Goal: Task Accomplishment & Management: Use online tool/utility

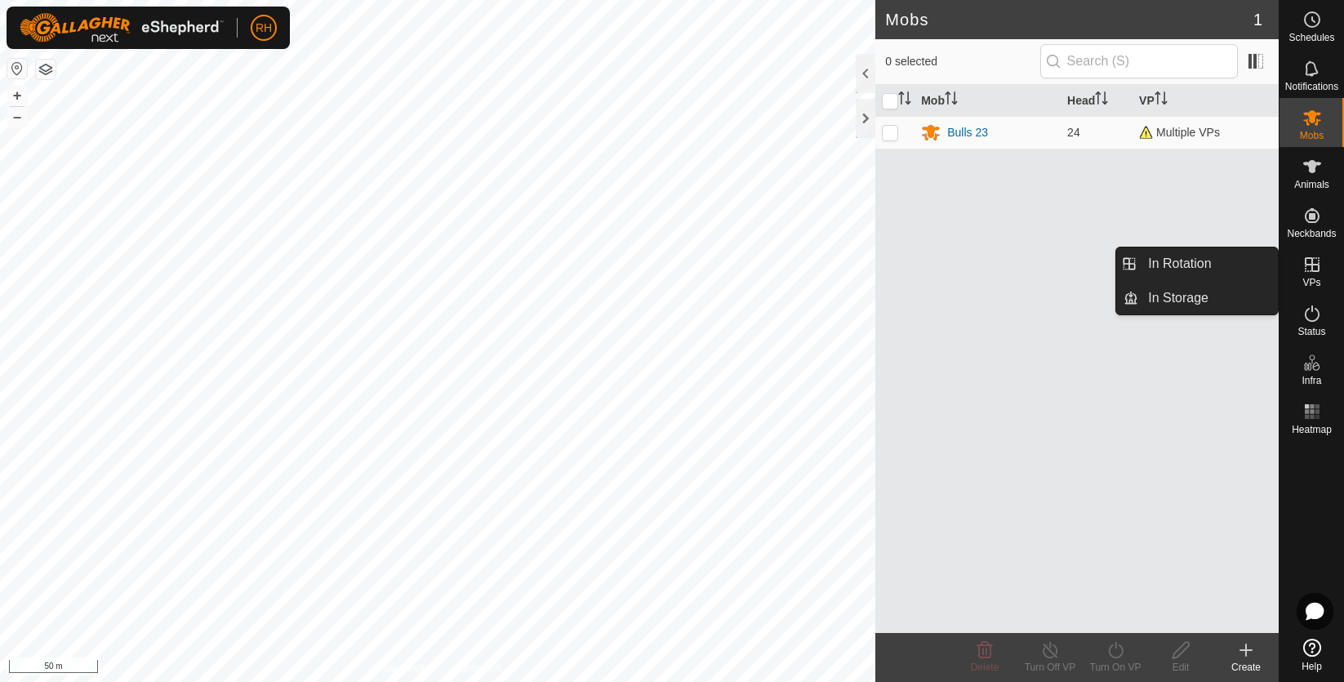
click at [1308, 267] on icon at bounding box center [1312, 265] width 20 height 20
click at [1188, 259] on link "In Rotation" at bounding box center [1208, 263] width 140 height 33
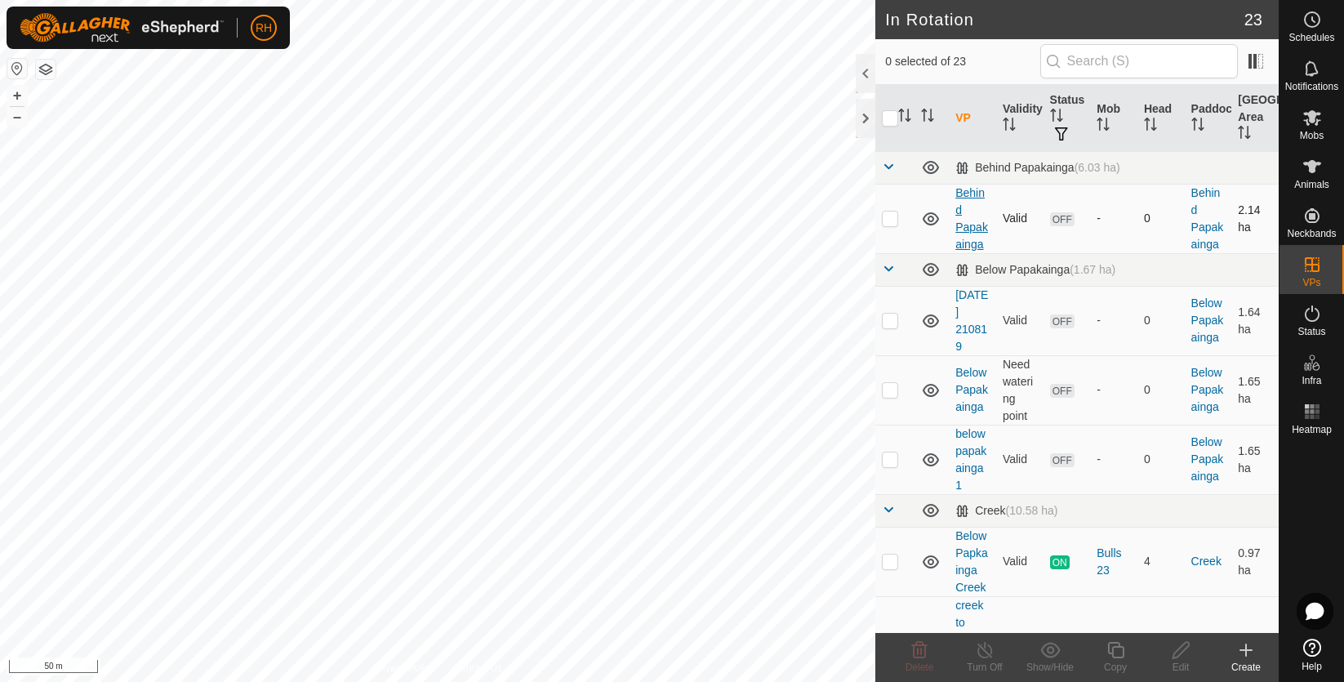
click at [971, 225] on link "Behind Papakainga" at bounding box center [971, 218] width 33 height 64
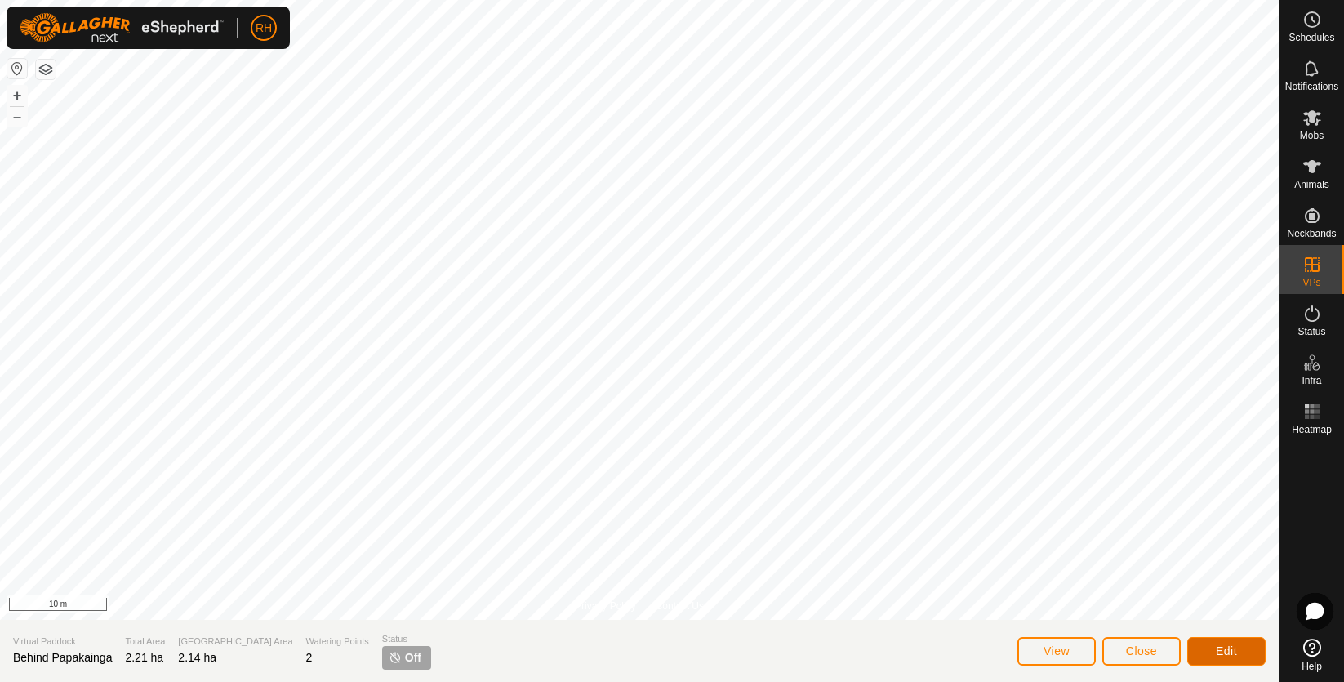
click at [1226, 651] on span "Edit" at bounding box center [1225, 650] width 21 height 13
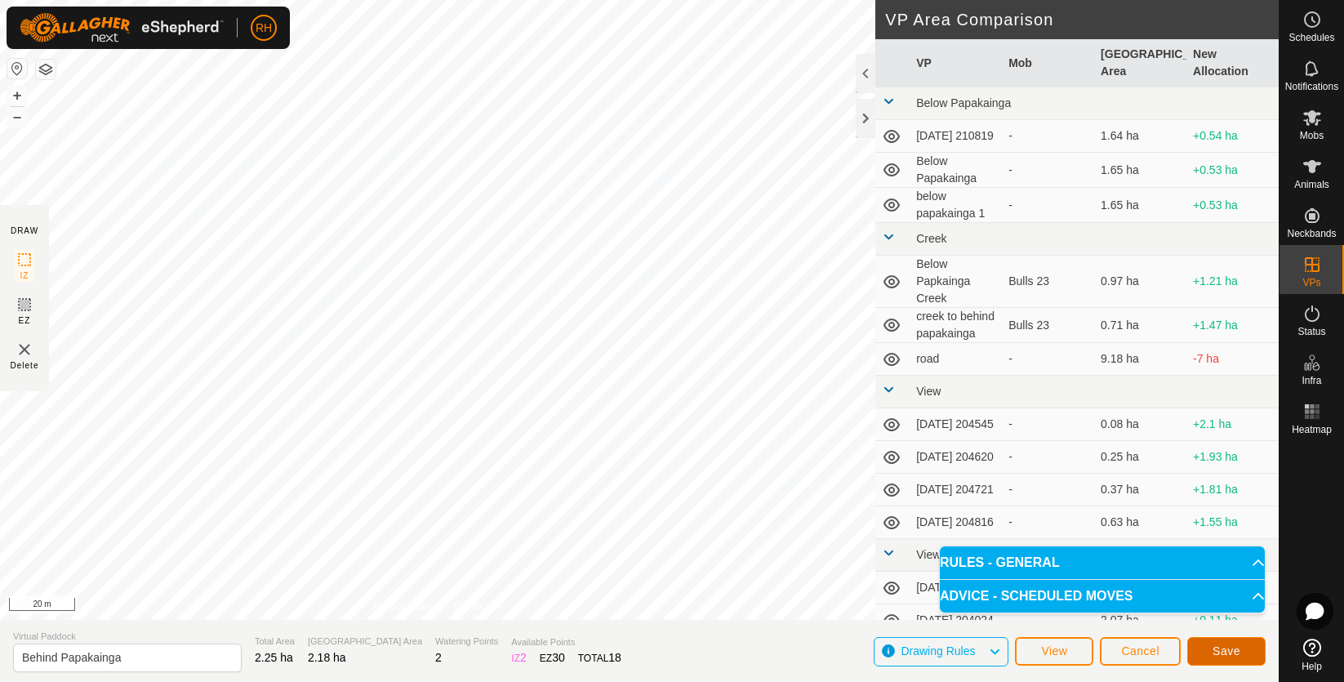
click at [1235, 655] on span "Save" at bounding box center [1226, 650] width 28 height 13
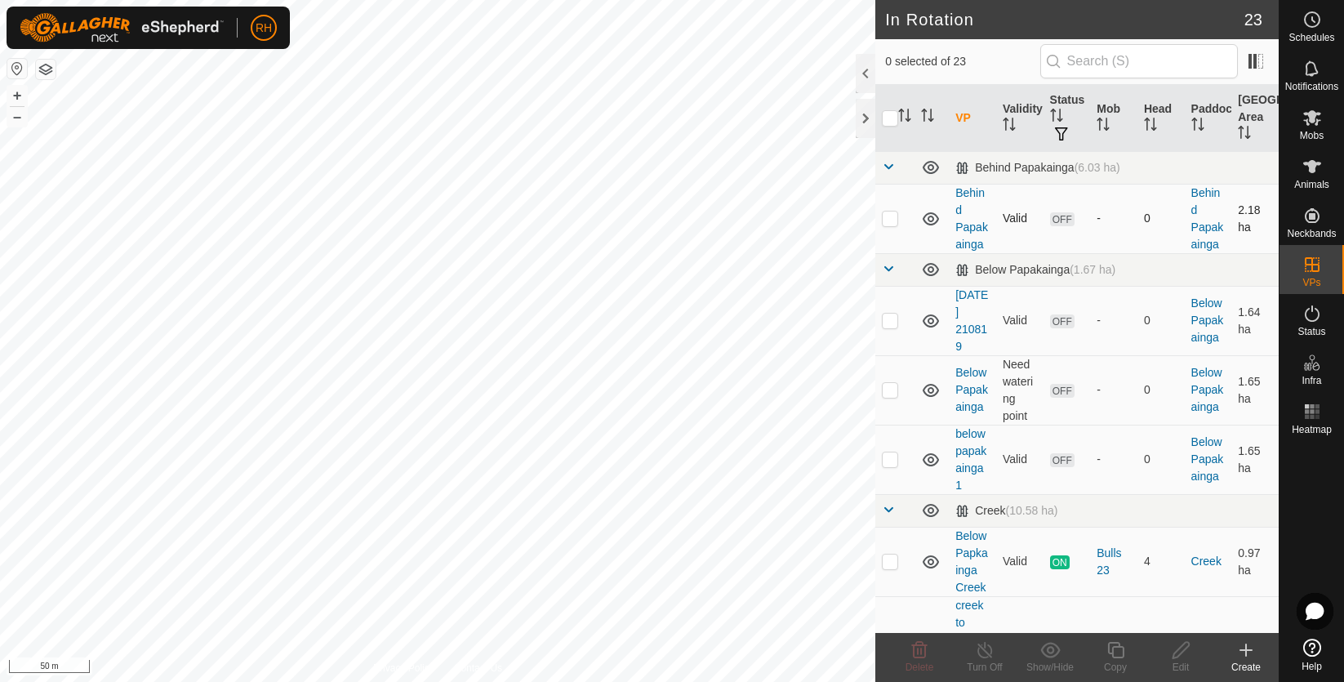
click at [886, 224] on p-checkbox at bounding box center [890, 217] width 16 height 13
checkbox input "false"
click at [1309, 173] on icon at bounding box center [1312, 167] width 20 height 20
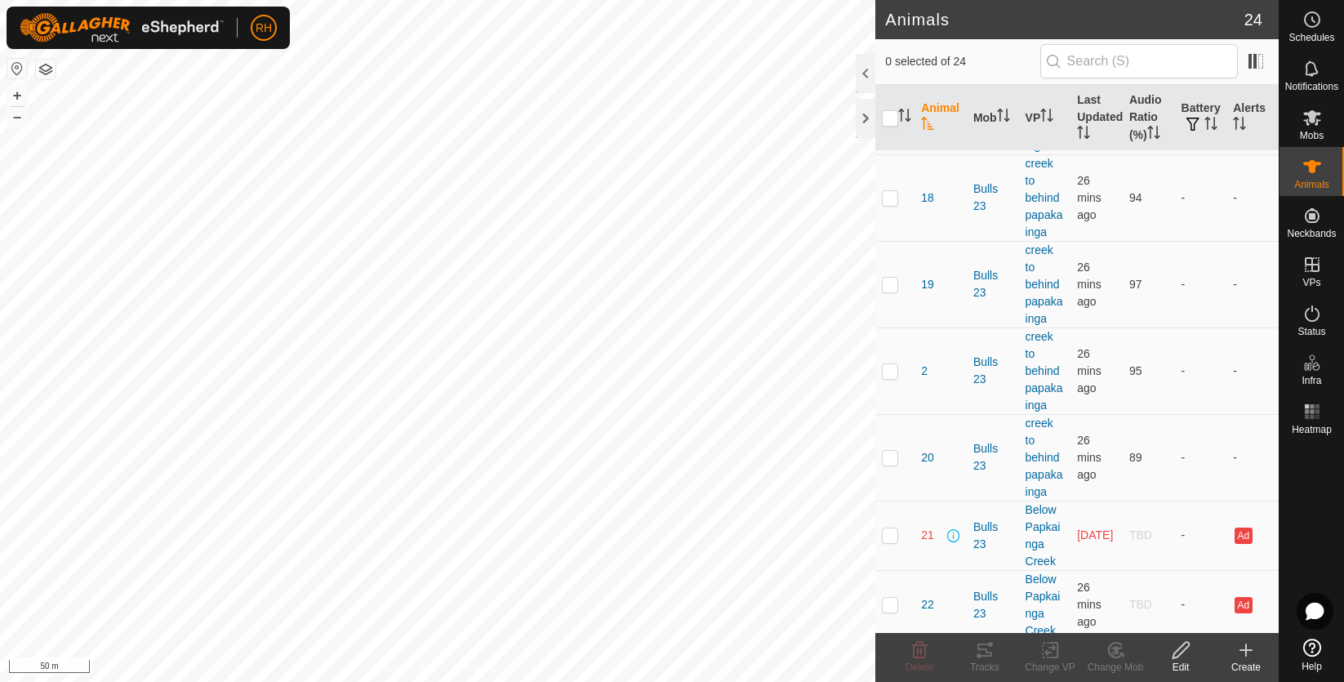
scroll to position [741, 0]
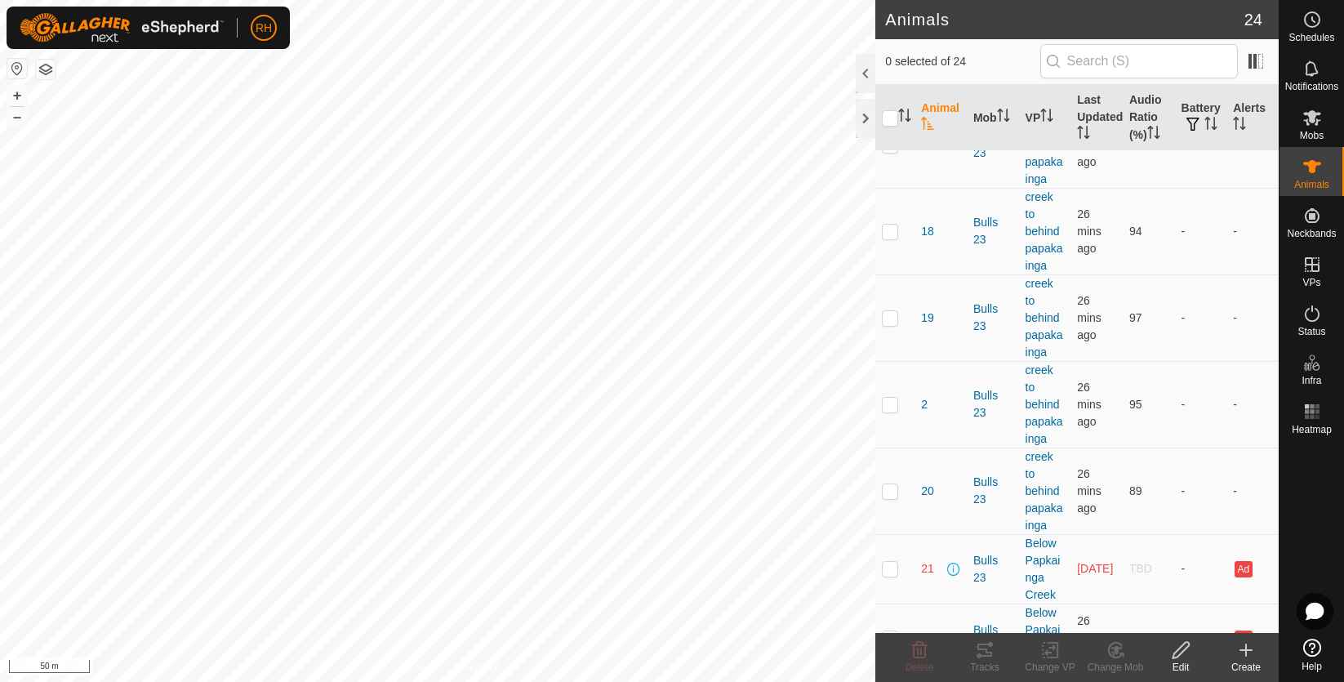
drag, startPoint x: 884, startPoint y: 122, endPoint x: 892, endPoint y: 141, distance: 20.5
click at [884, 122] on input "checkbox" at bounding box center [890, 118] width 16 height 16
checkbox input "true"
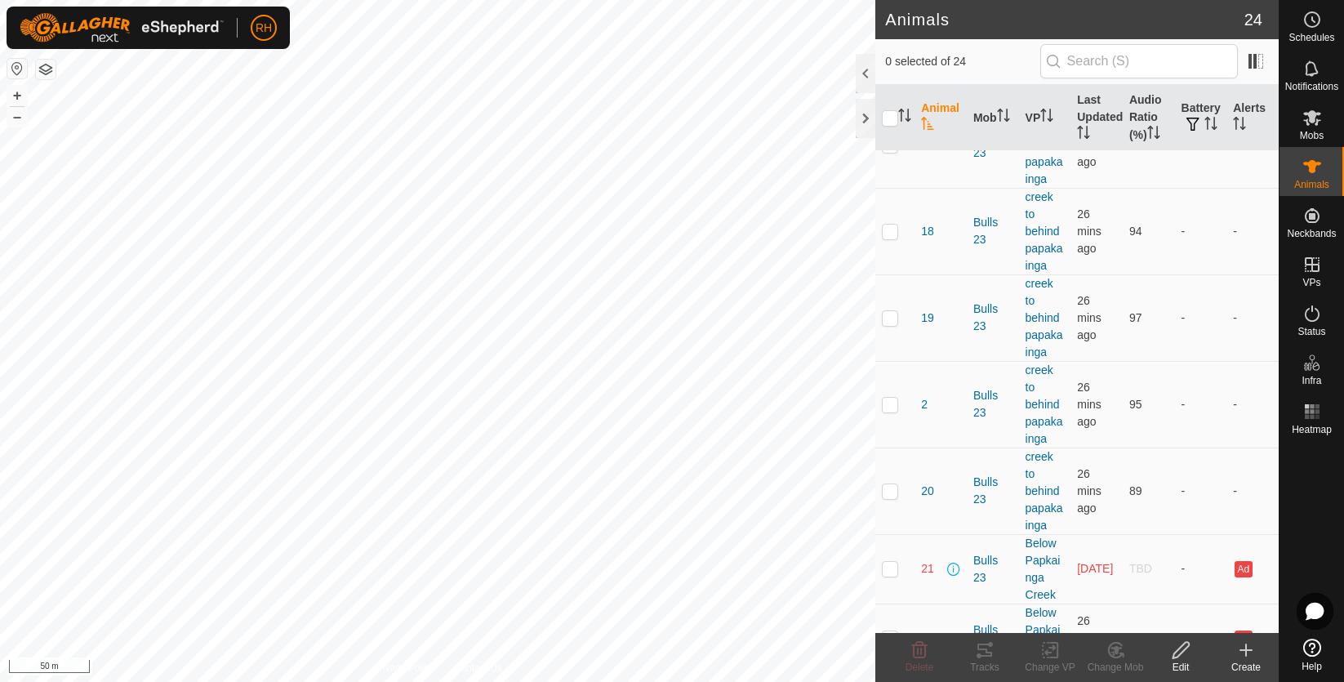
checkbox input "true"
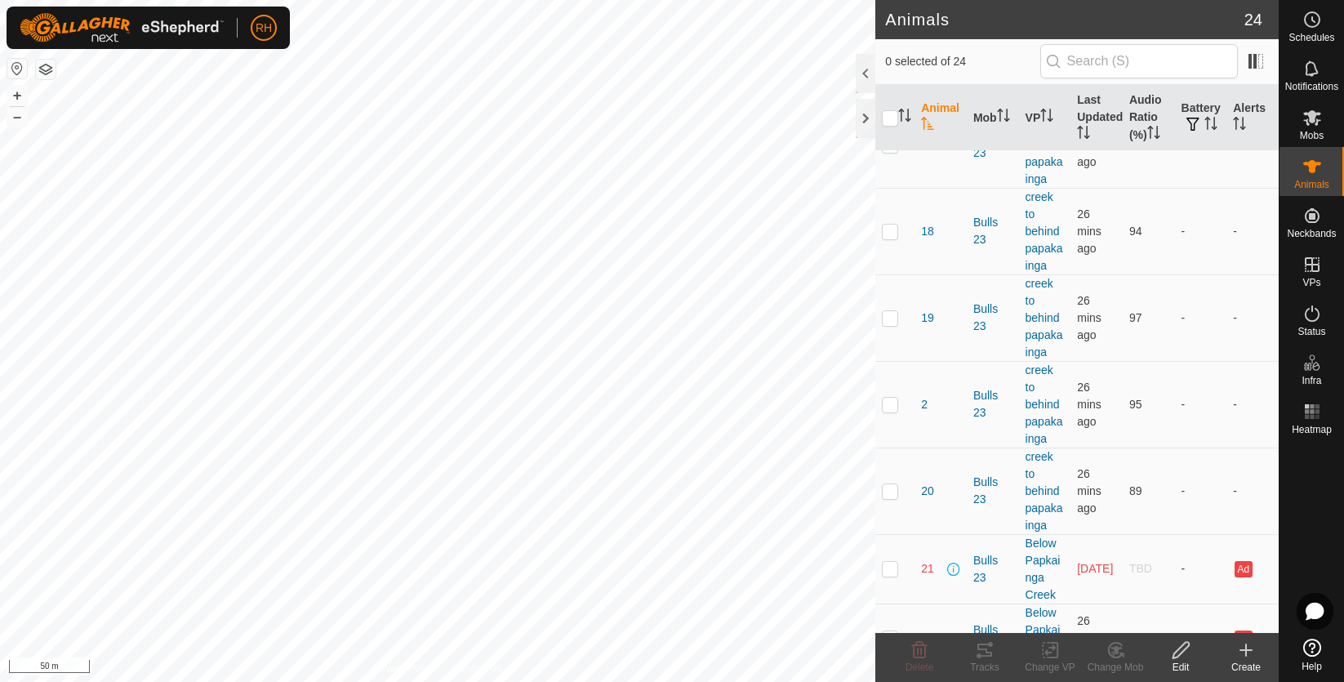
checkbox input "true"
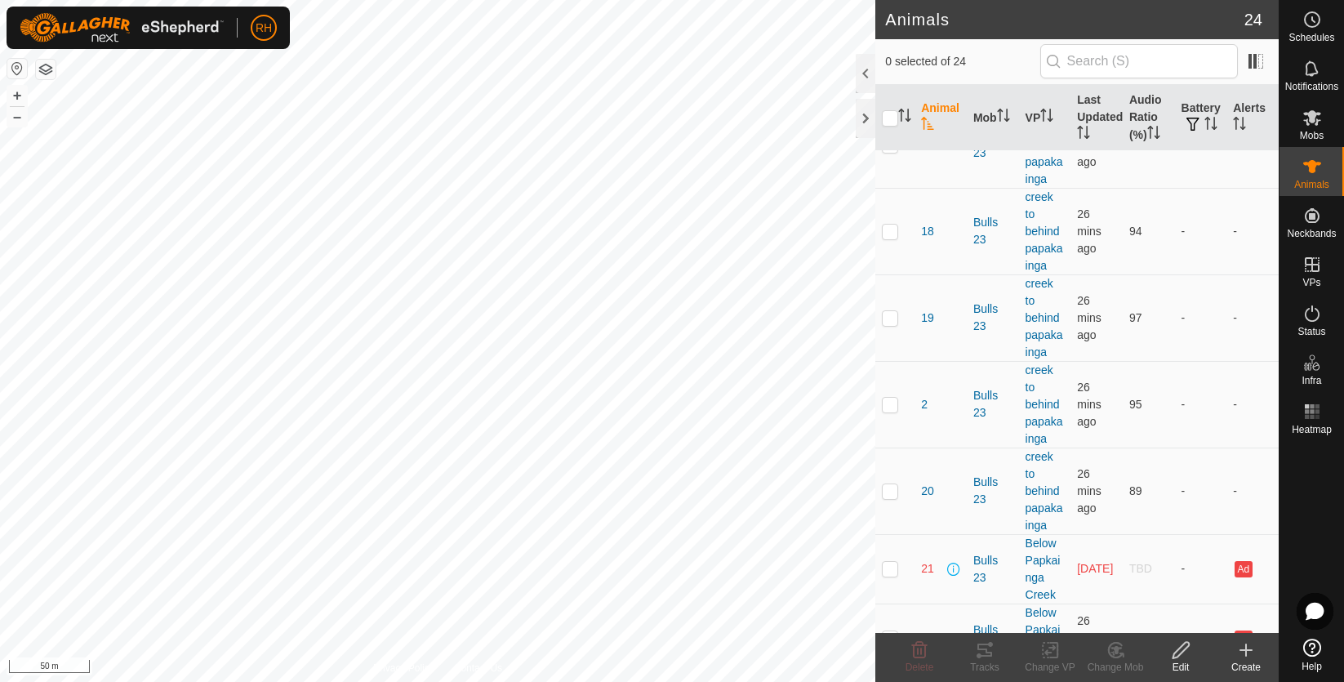
checkbox input "true"
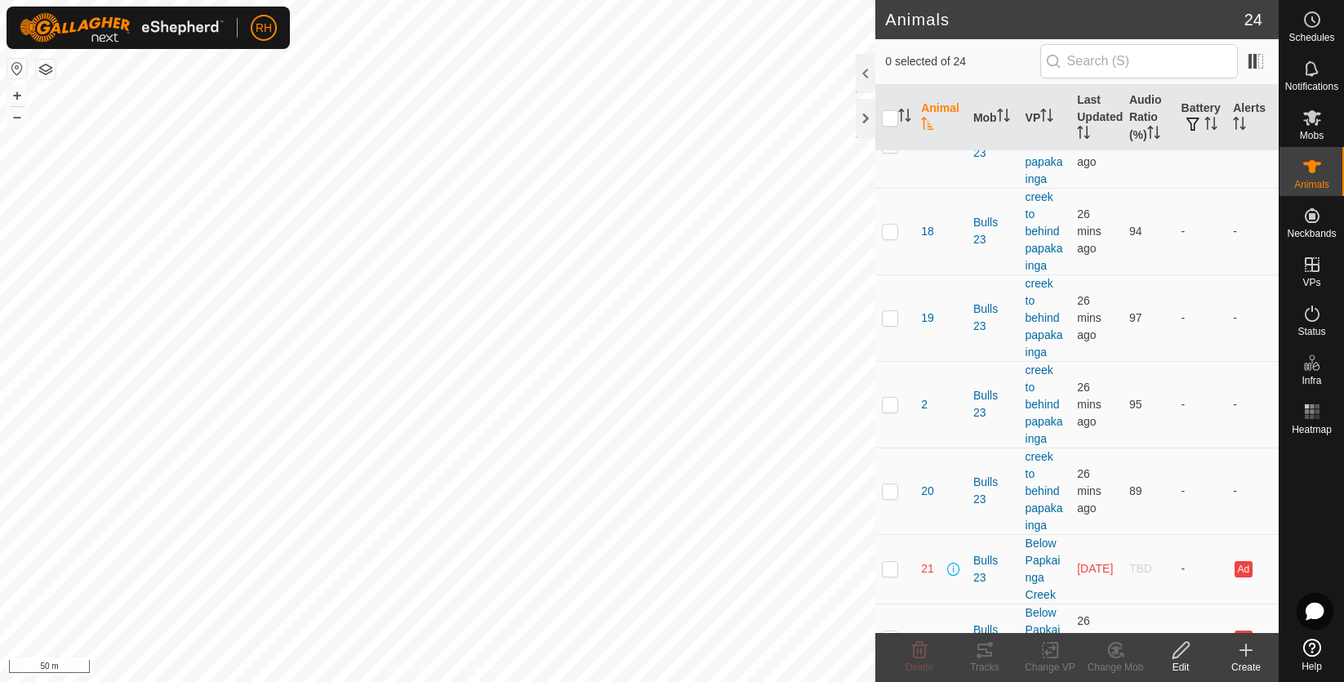
checkbox input "true"
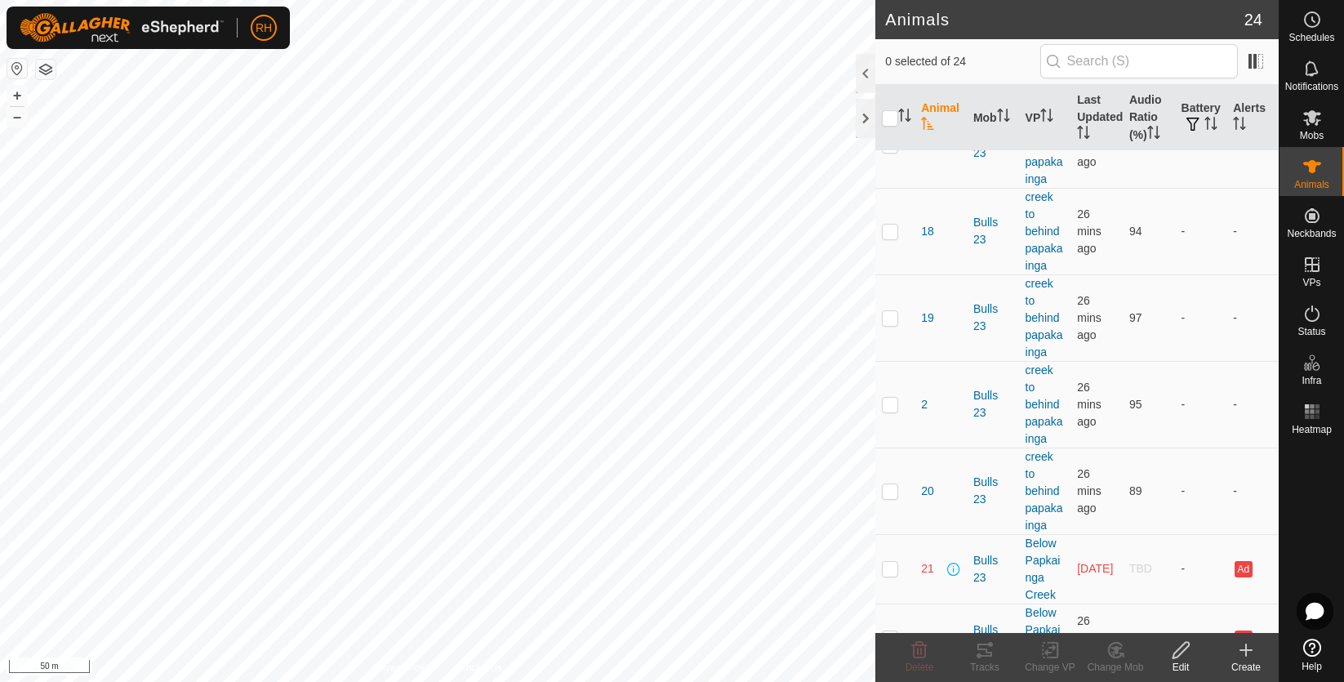
checkbox input "true"
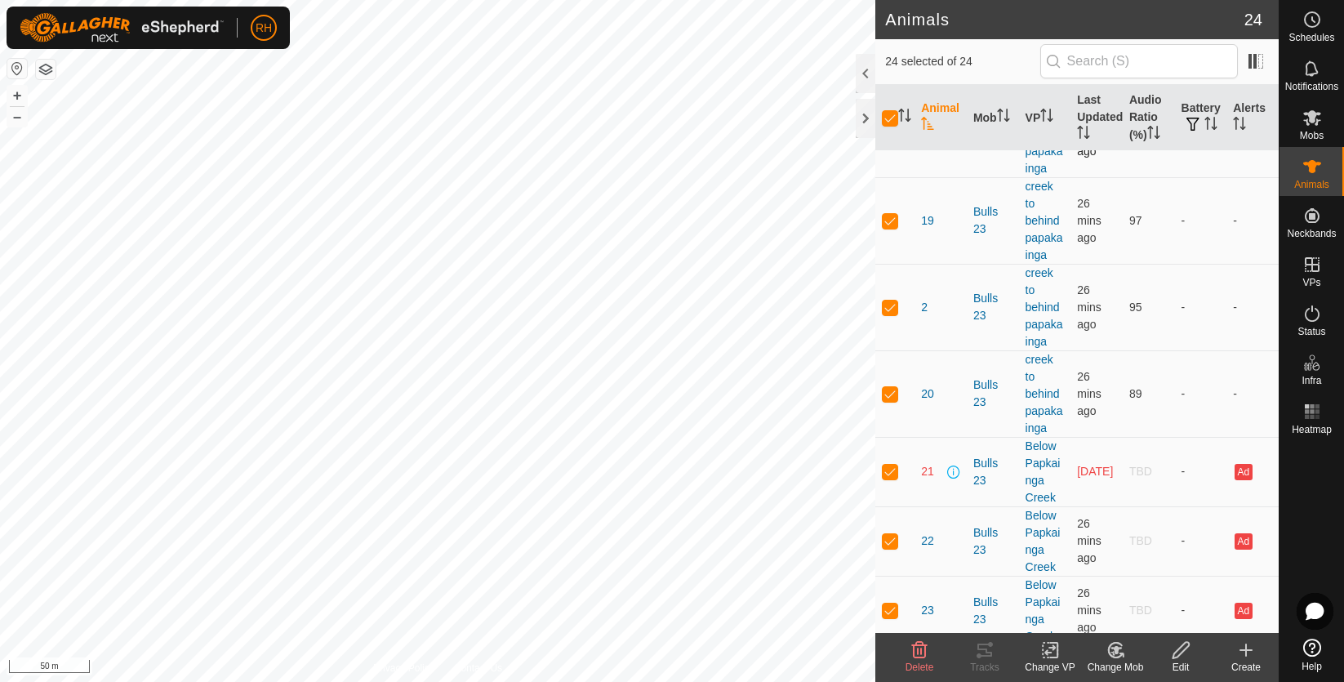
scroll to position [920, 0]
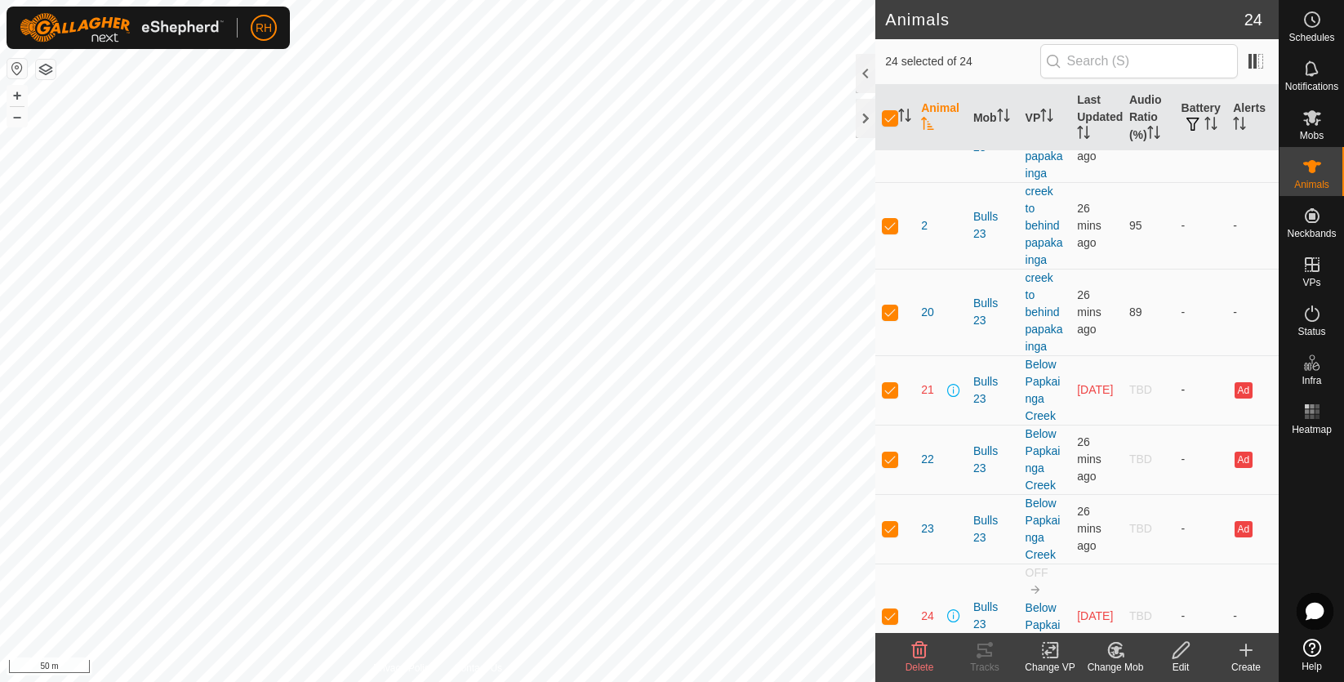
click at [891, 389] on p-checkbox at bounding box center [890, 389] width 16 height 13
checkbox input "false"
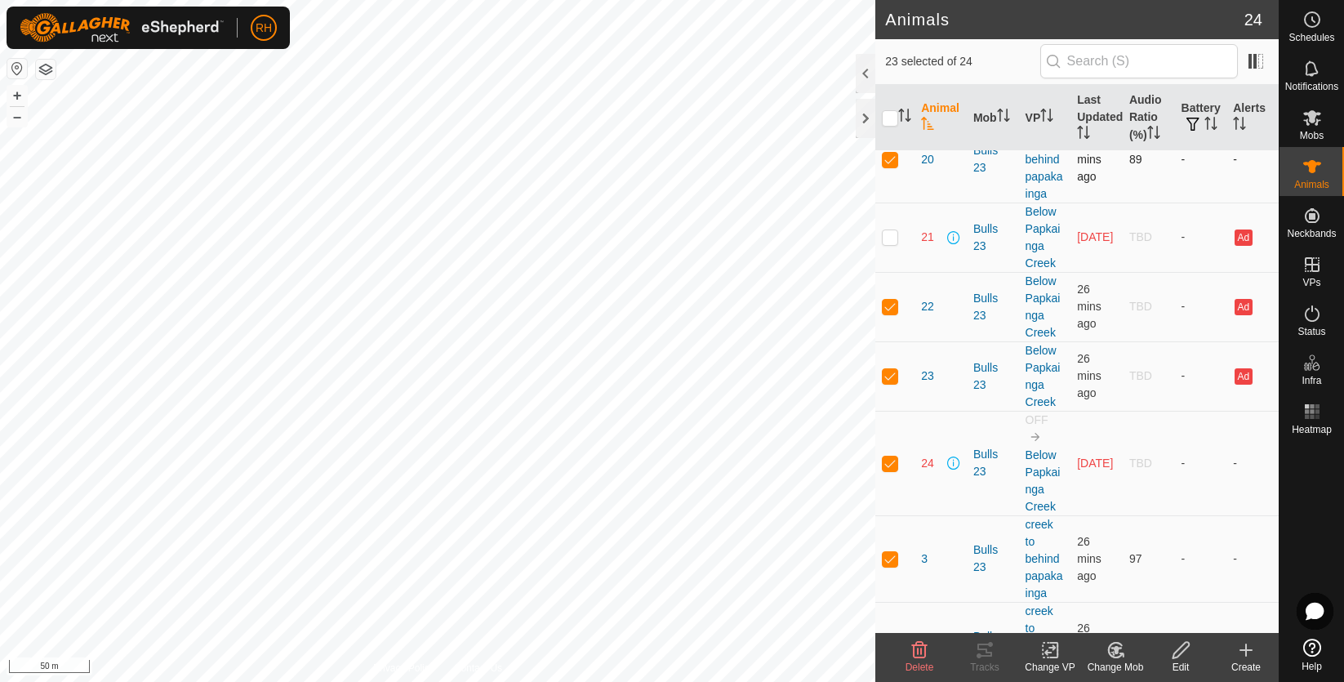
scroll to position [1114, 0]
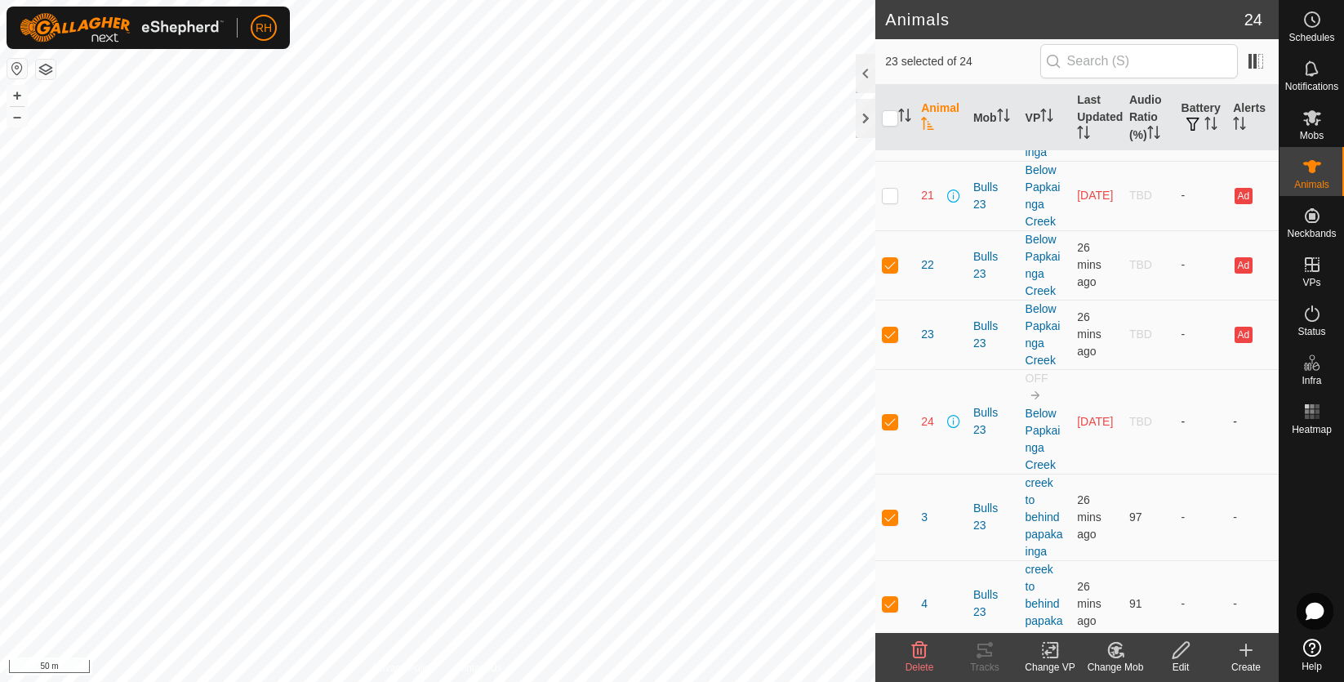
click at [888, 428] on td at bounding box center [894, 421] width 39 height 104
checkbox input "false"
click at [888, 340] on td at bounding box center [894, 334] width 39 height 69
checkbox input "false"
click at [893, 265] on p-checkbox at bounding box center [890, 264] width 16 height 13
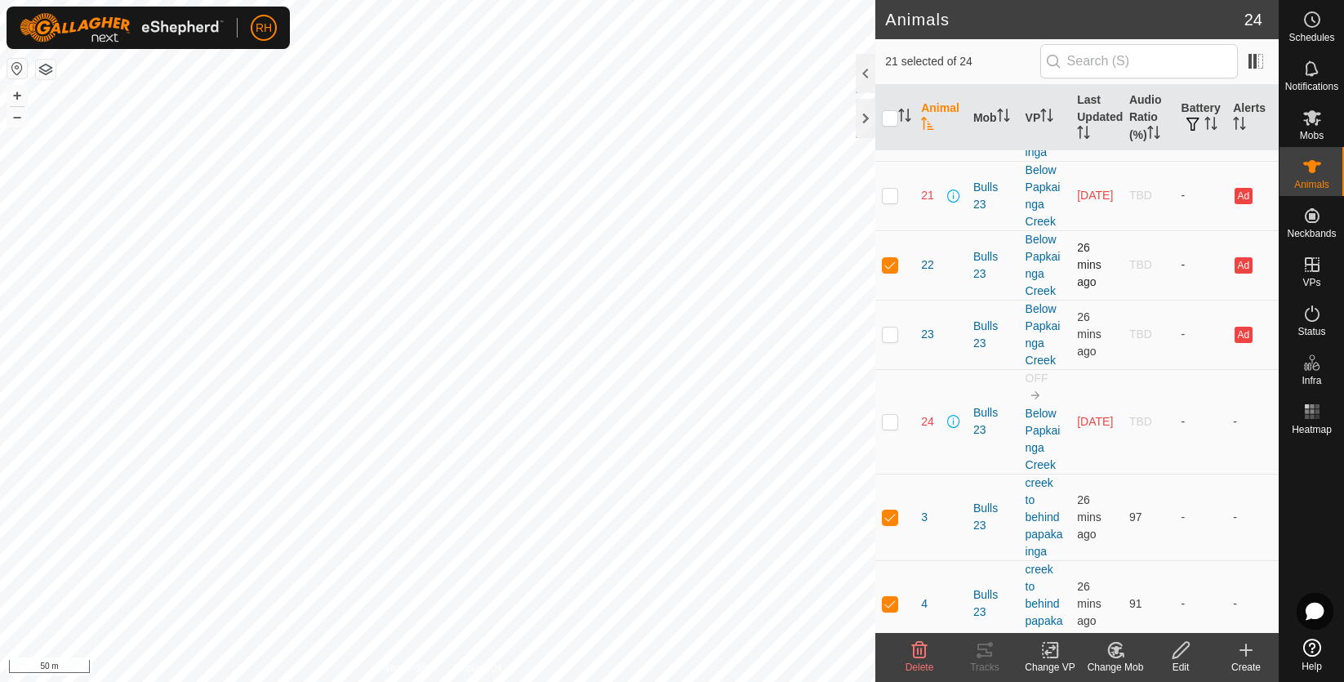
checkbox input "false"
click at [1053, 655] on icon at bounding box center [1050, 650] width 20 height 20
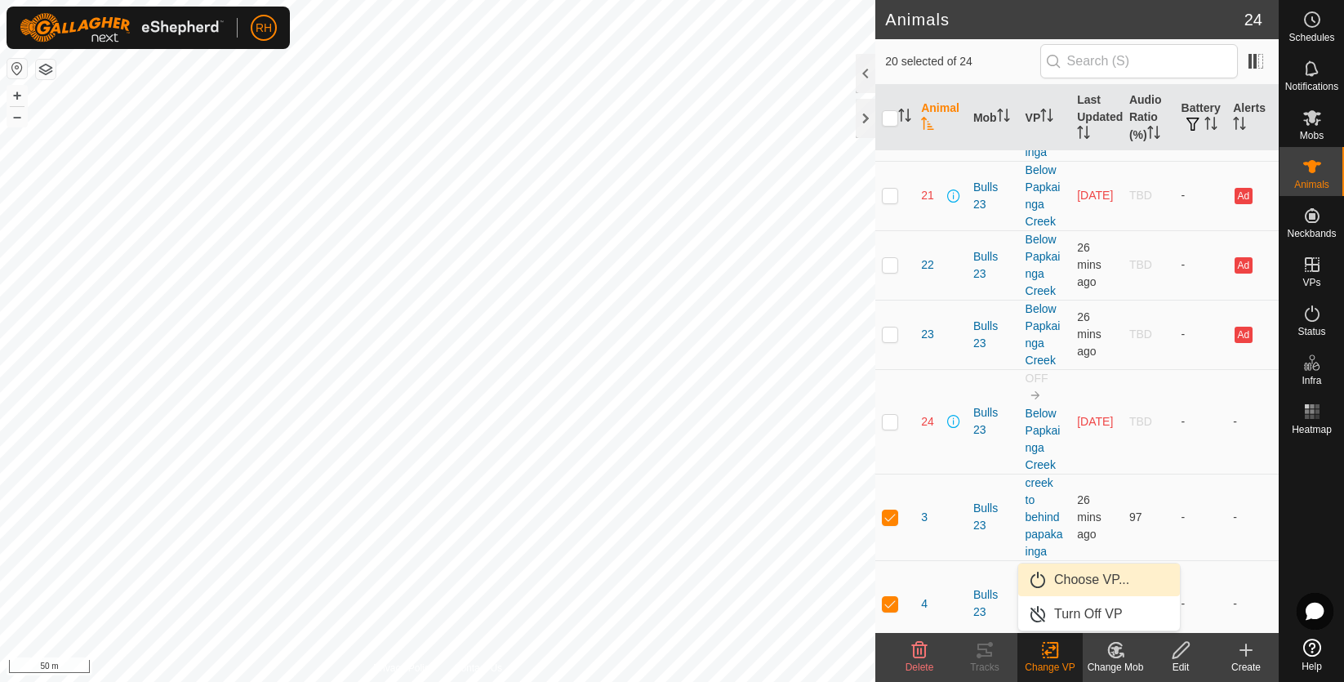
click at [1098, 583] on link "Choose VP..." at bounding box center [1099, 579] width 162 height 33
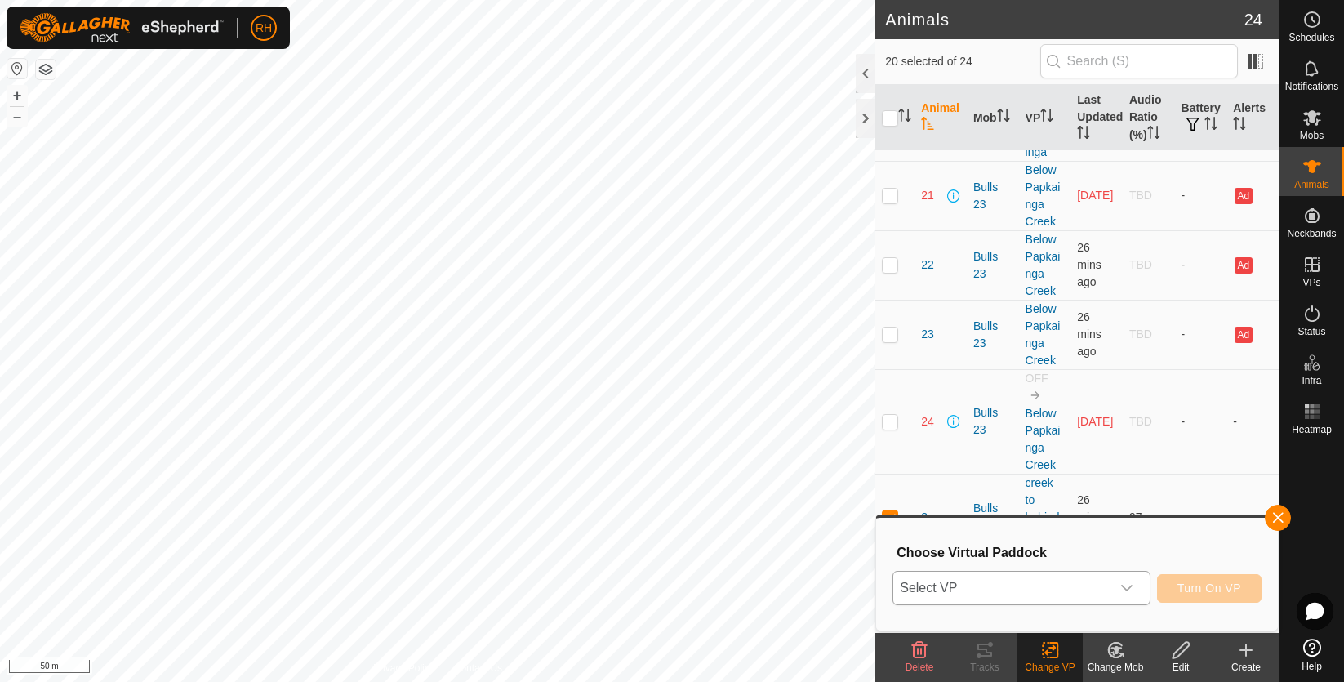
click at [1123, 586] on icon "dropdown trigger" at bounding box center [1126, 587] width 13 height 13
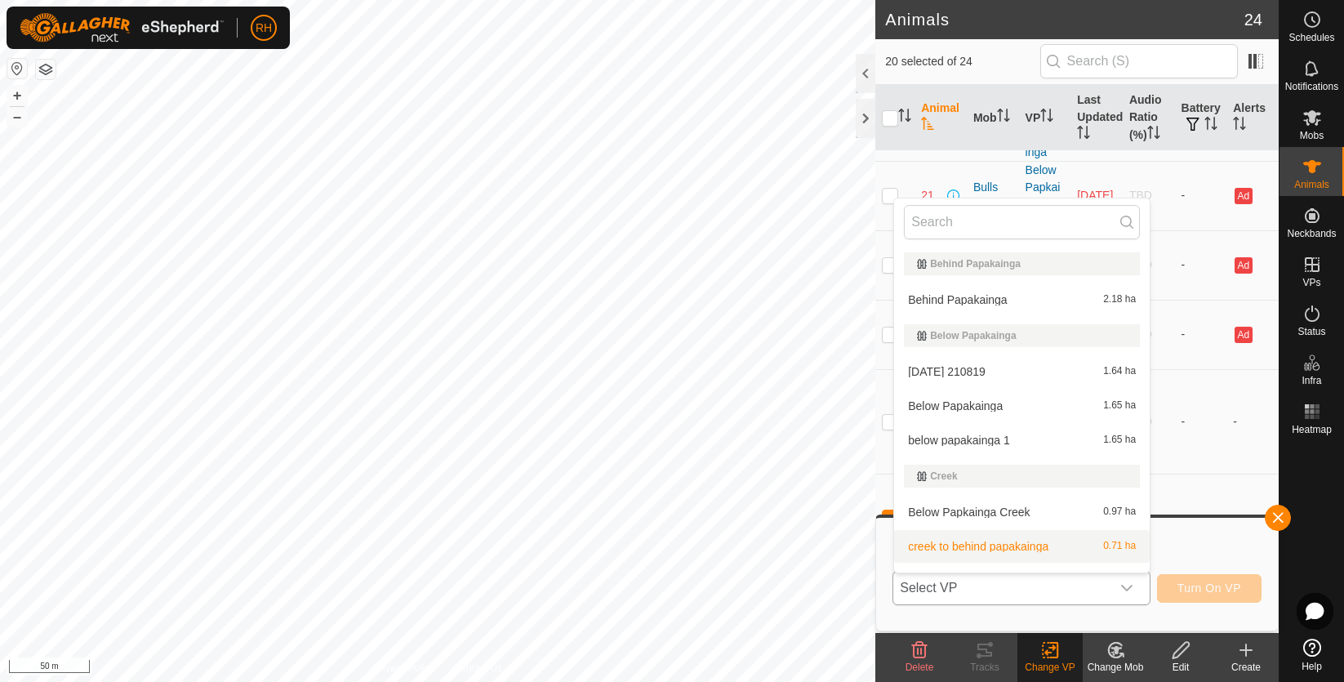
scroll to position [24, 0]
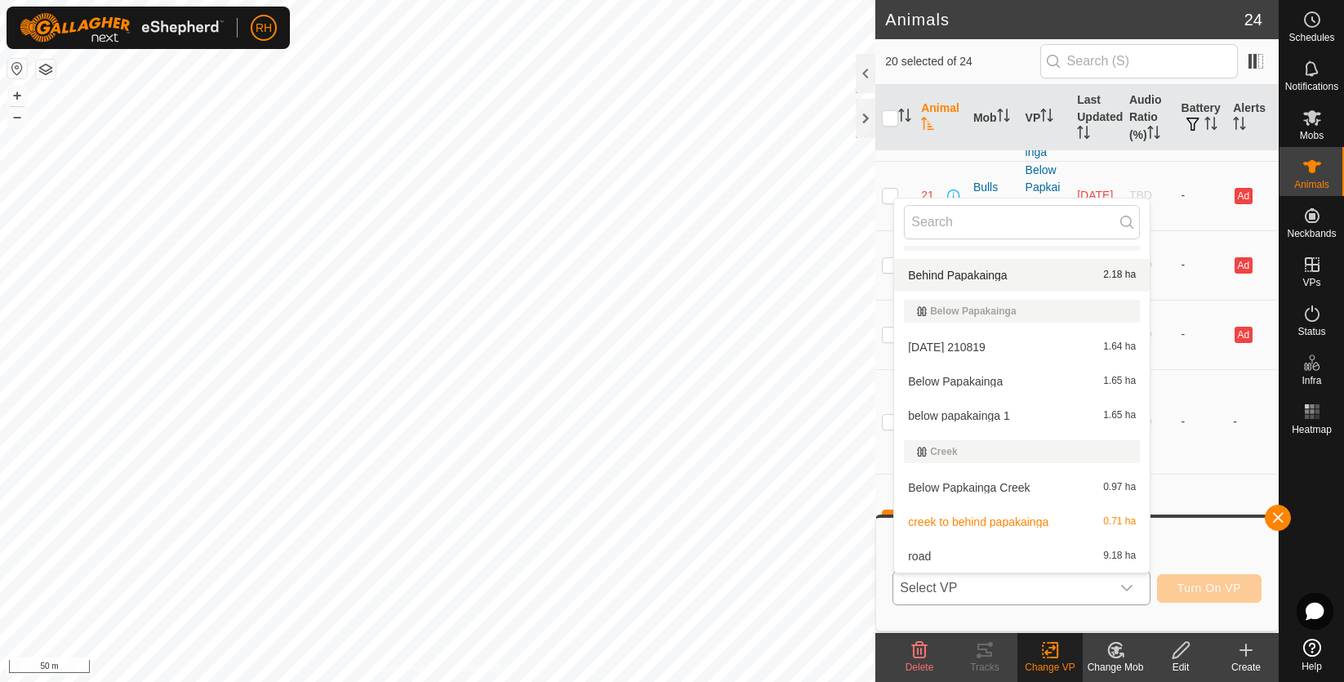
click at [997, 282] on li "Behind Papakainga 2.18 ha" at bounding box center [1021, 275] width 255 height 33
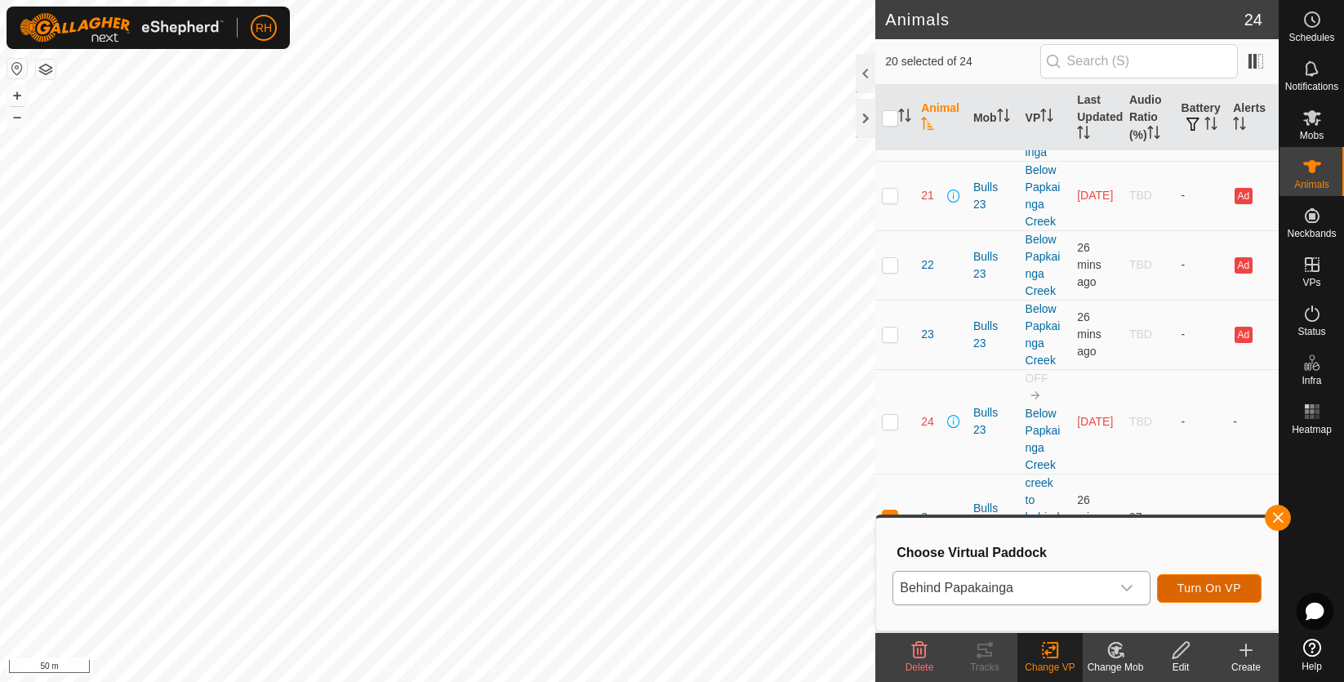
click at [1191, 593] on span "Turn On VP" at bounding box center [1209, 587] width 64 height 13
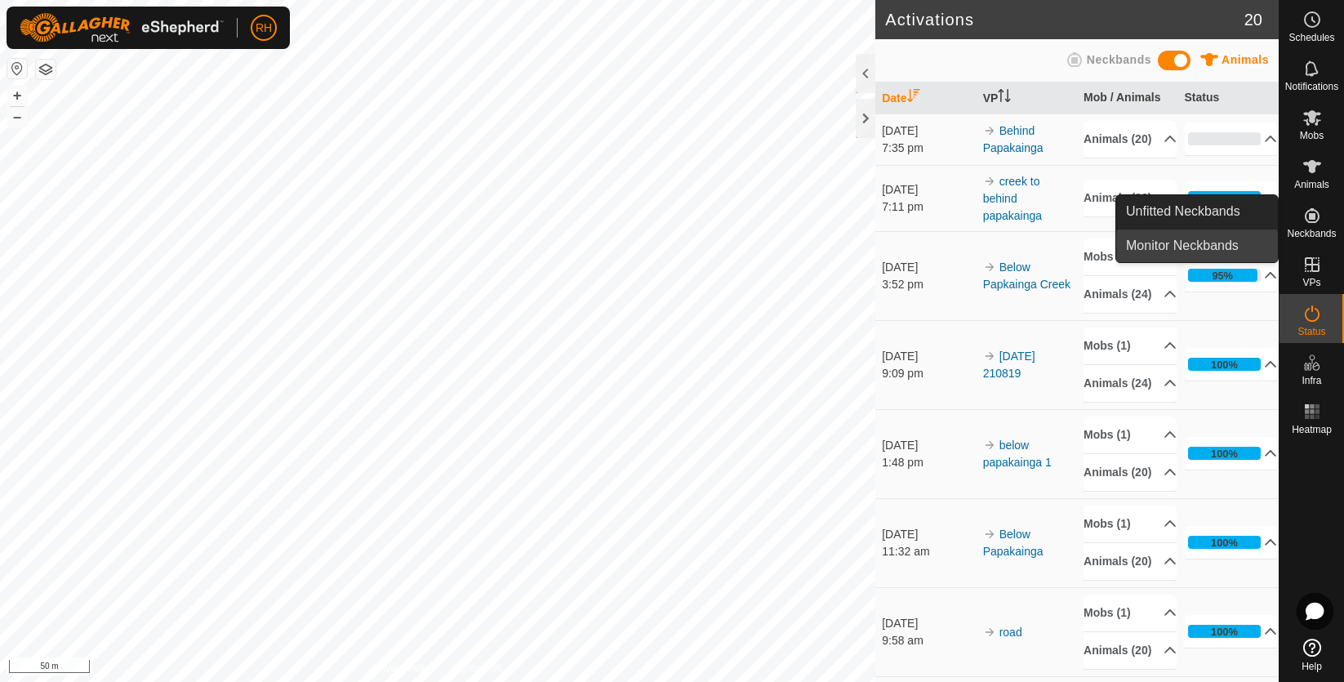
click at [1169, 249] on link "Monitor Neckbands" at bounding box center [1197, 245] width 162 height 33
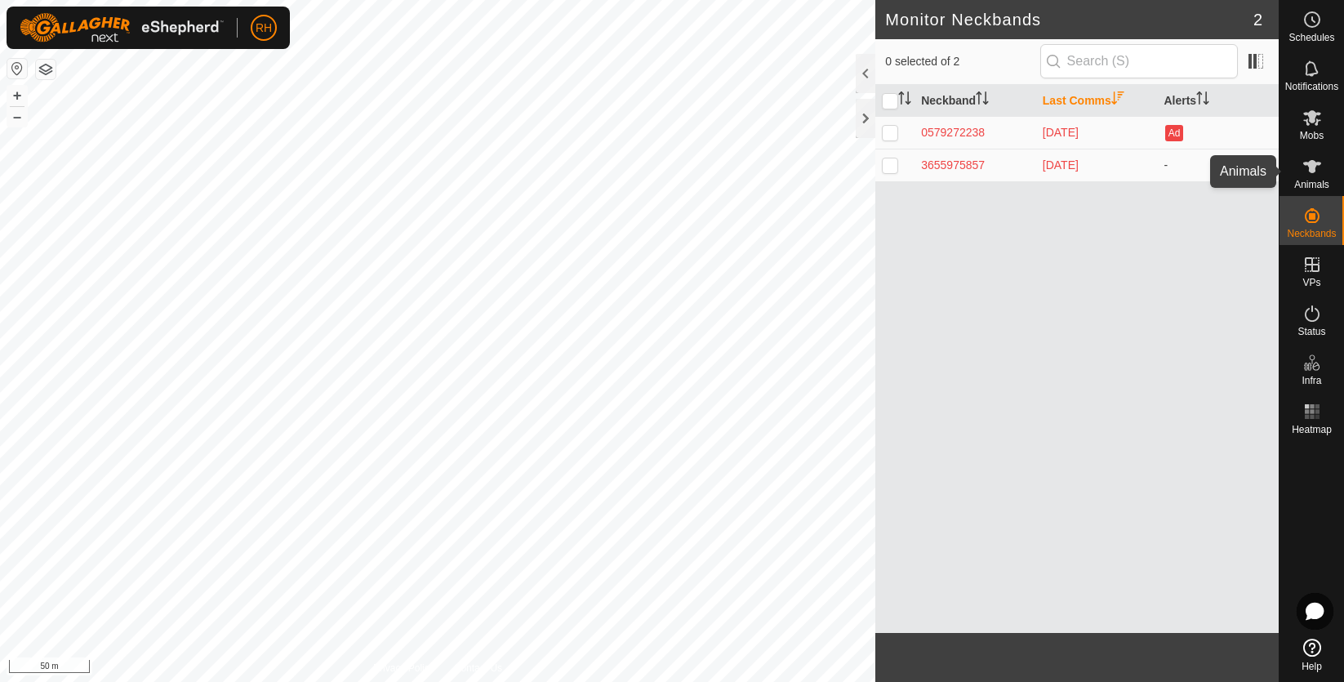
click at [1314, 172] on icon at bounding box center [1312, 167] width 20 height 20
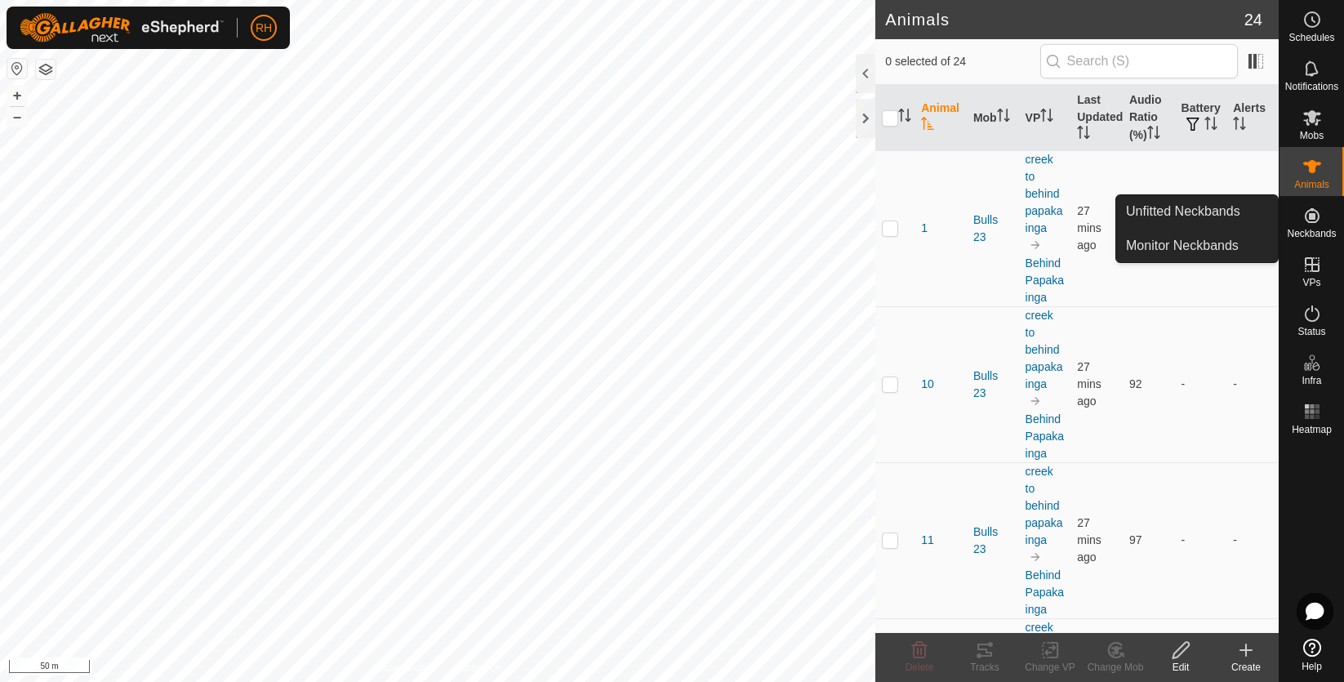
click at [1313, 234] on span "Neckbands" at bounding box center [1310, 234] width 49 height 10
click at [1223, 215] on link "Unfitted Neckbands" at bounding box center [1197, 211] width 162 height 33
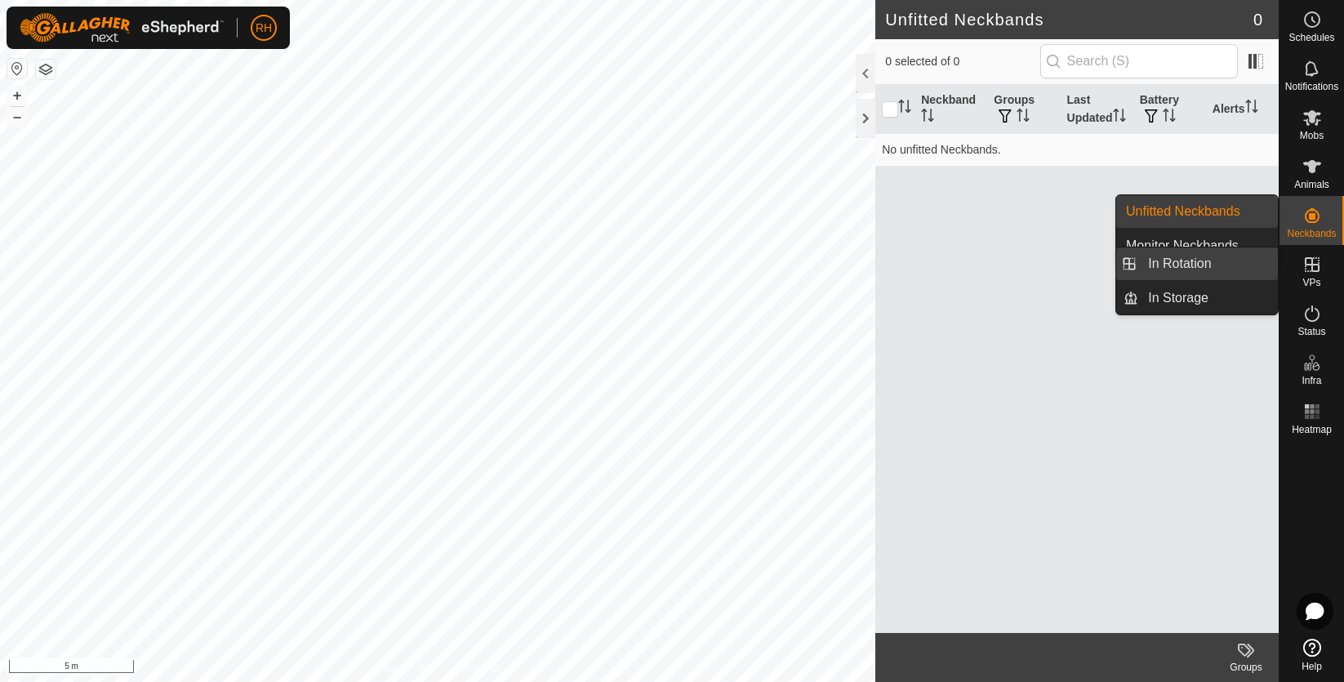
click at [1203, 261] on link "In Rotation" at bounding box center [1208, 263] width 140 height 33
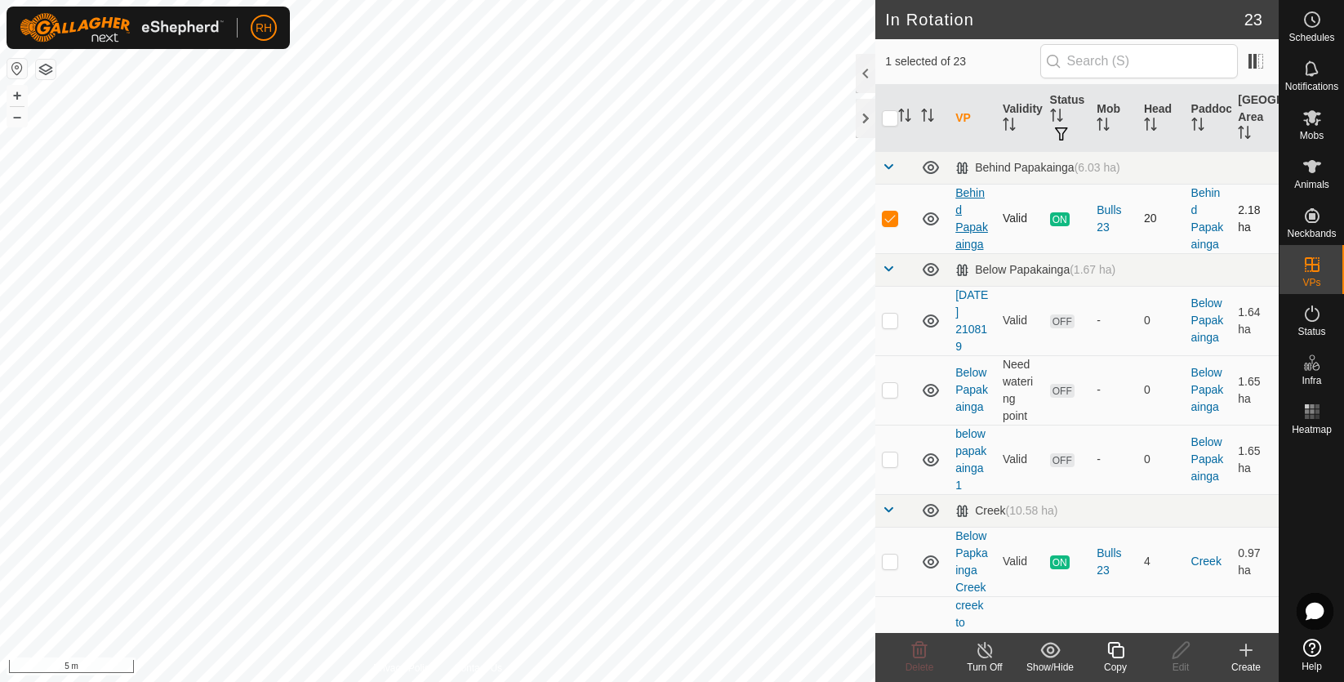
click at [961, 198] on link "Behind Papakainga" at bounding box center [971, 218] width 33 height 64
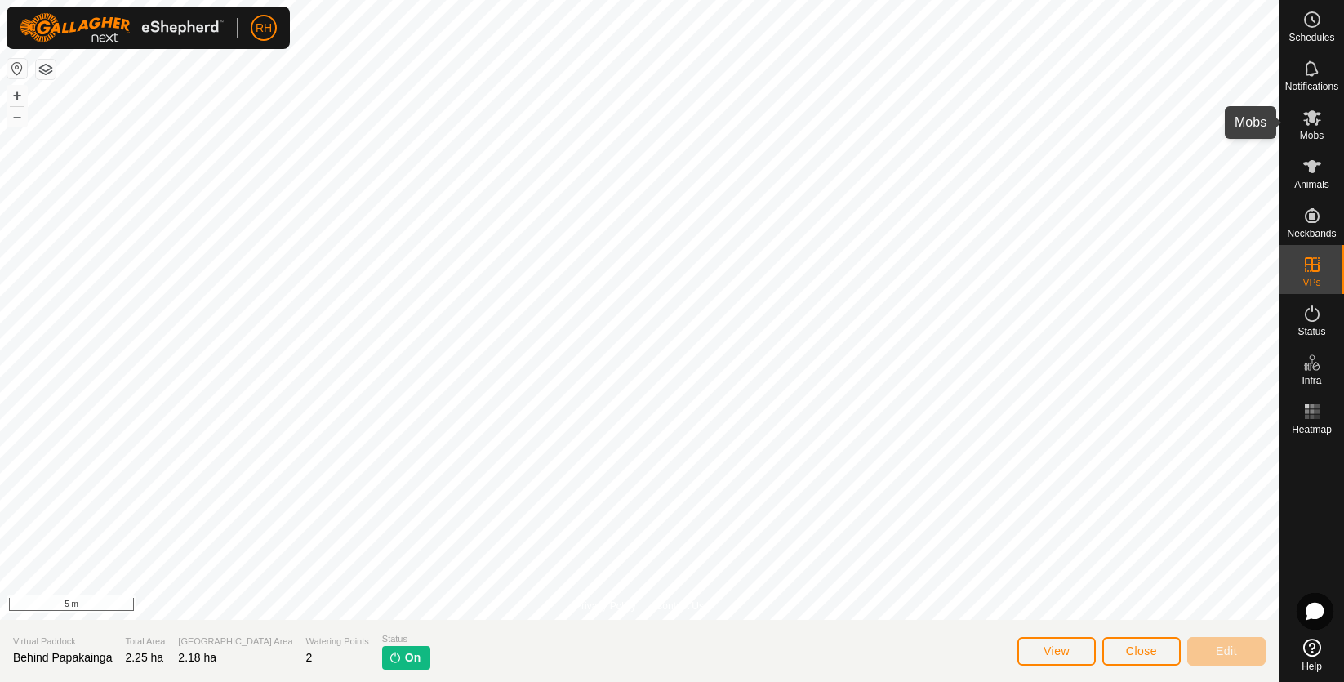
click at [1309, 131] on span "Mobs" at bounding box center [1311, 136] width 24 height 10
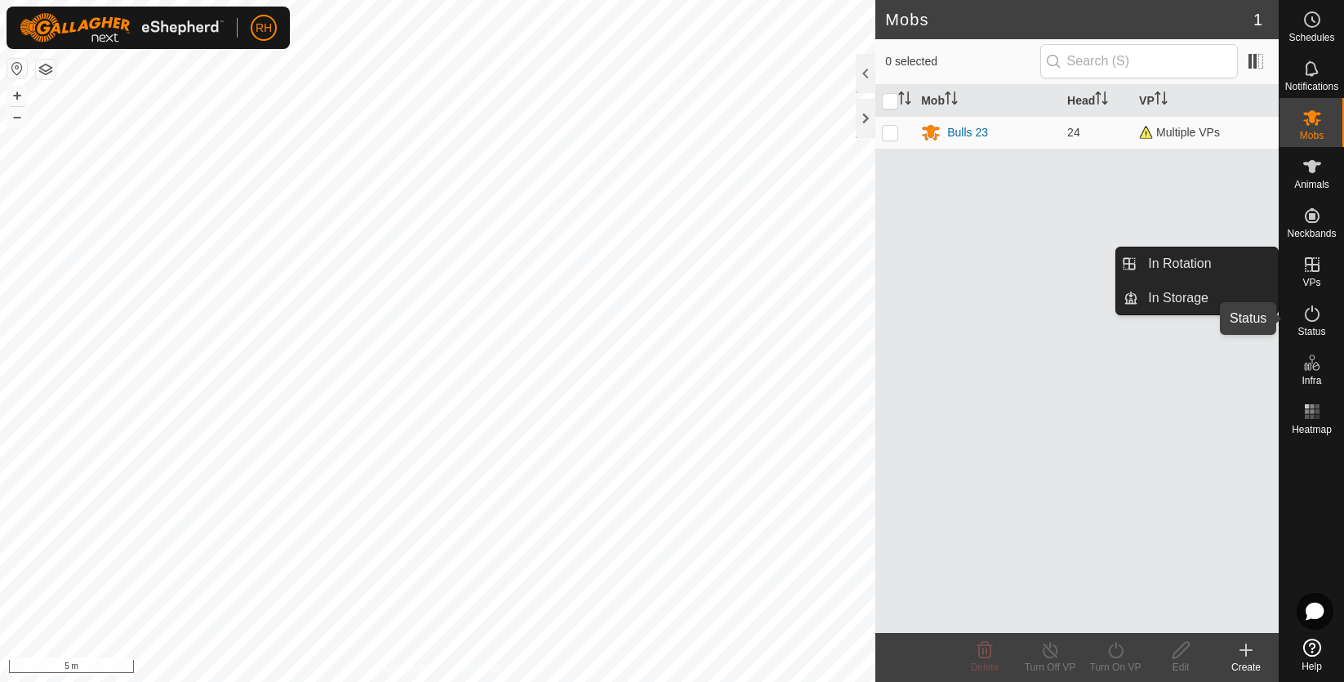
click at [1309, 317] on icon at bounding box center [1312, 314] width 20 height 20
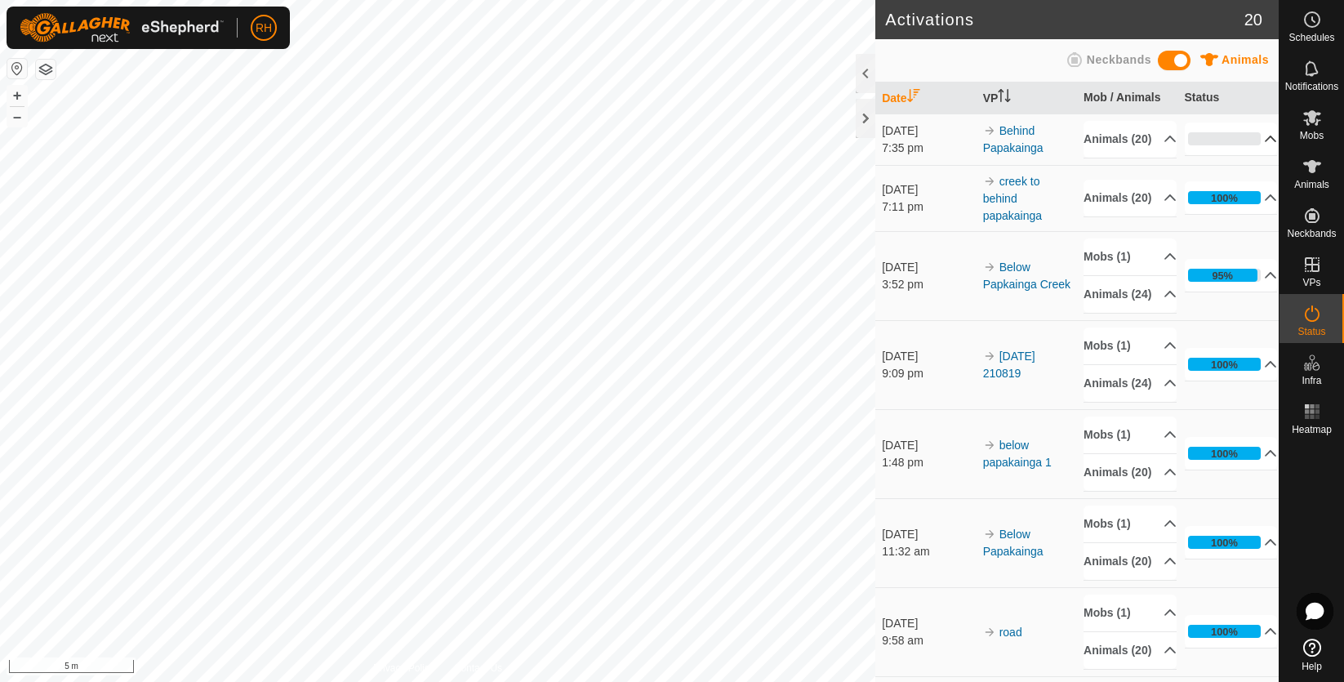
click at [1246, 148] on p-accordion-header "0%" at bounding box center [1230, 138] width 93 height 33
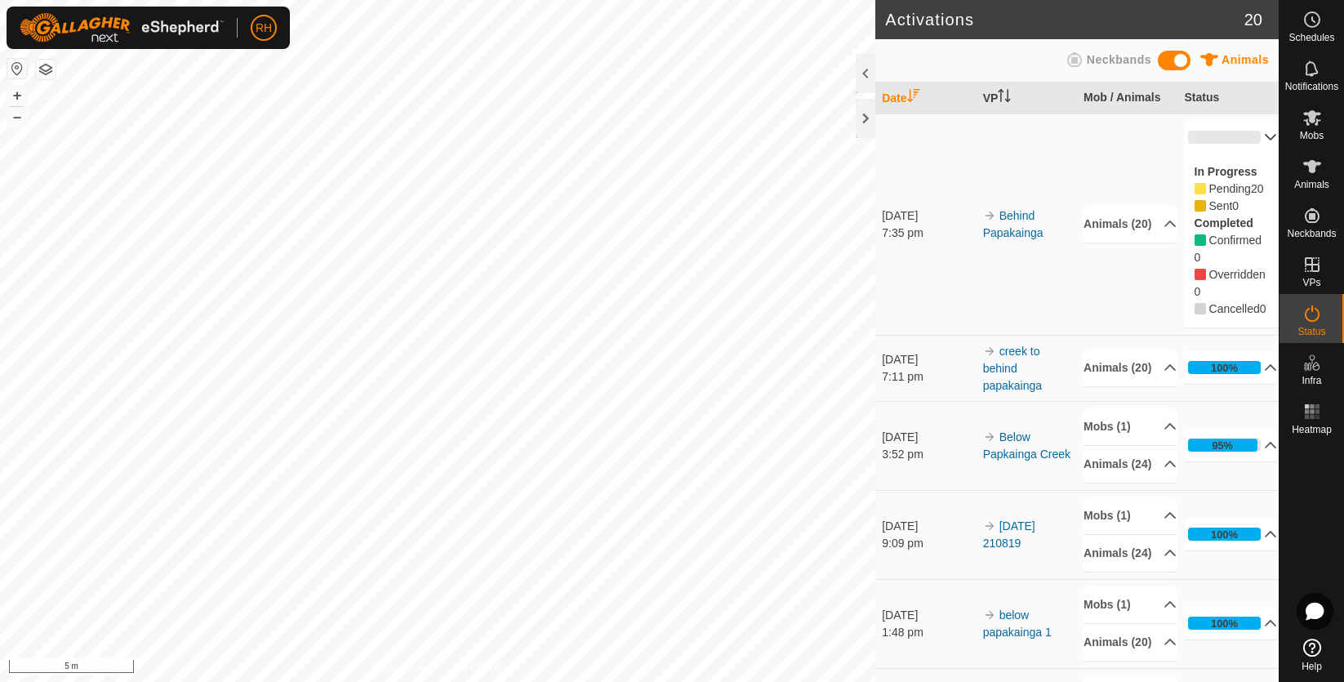
click at [1246, 148] on p-accordion-header "0%" at bounding box center [1230, 137] width 93 height 33
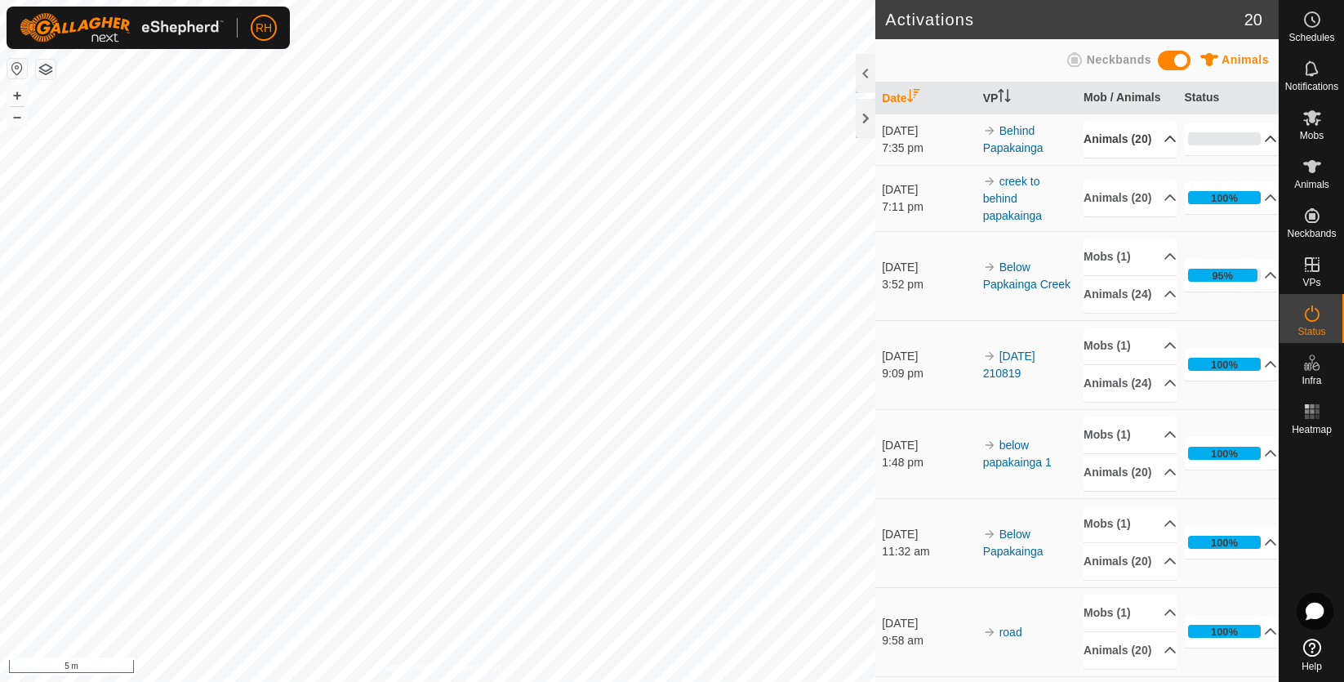
click at [1148, 144] on p-accordion-header "Animals (20)" at bounding box center [1129, 139] width 93 height 37
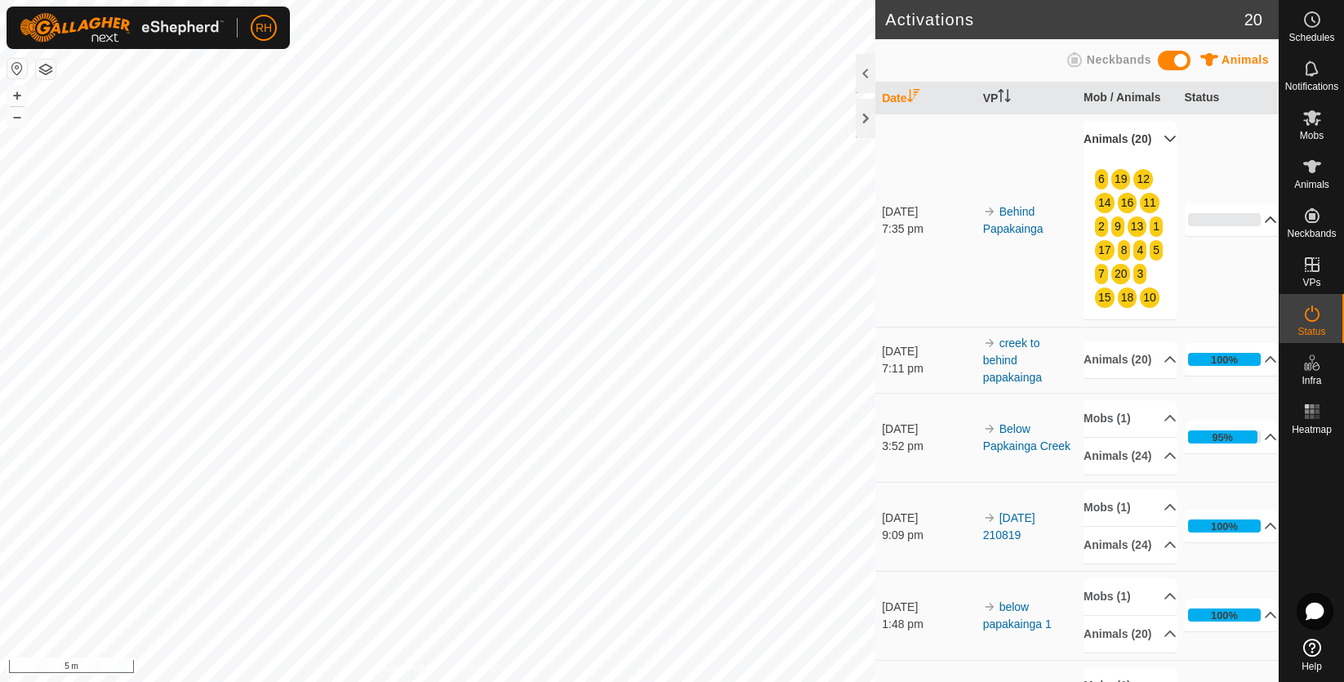
click at [1148, 144] on p-accordion-header "Animals (20)" at bounding box center [1129, 139] width 93 height 37
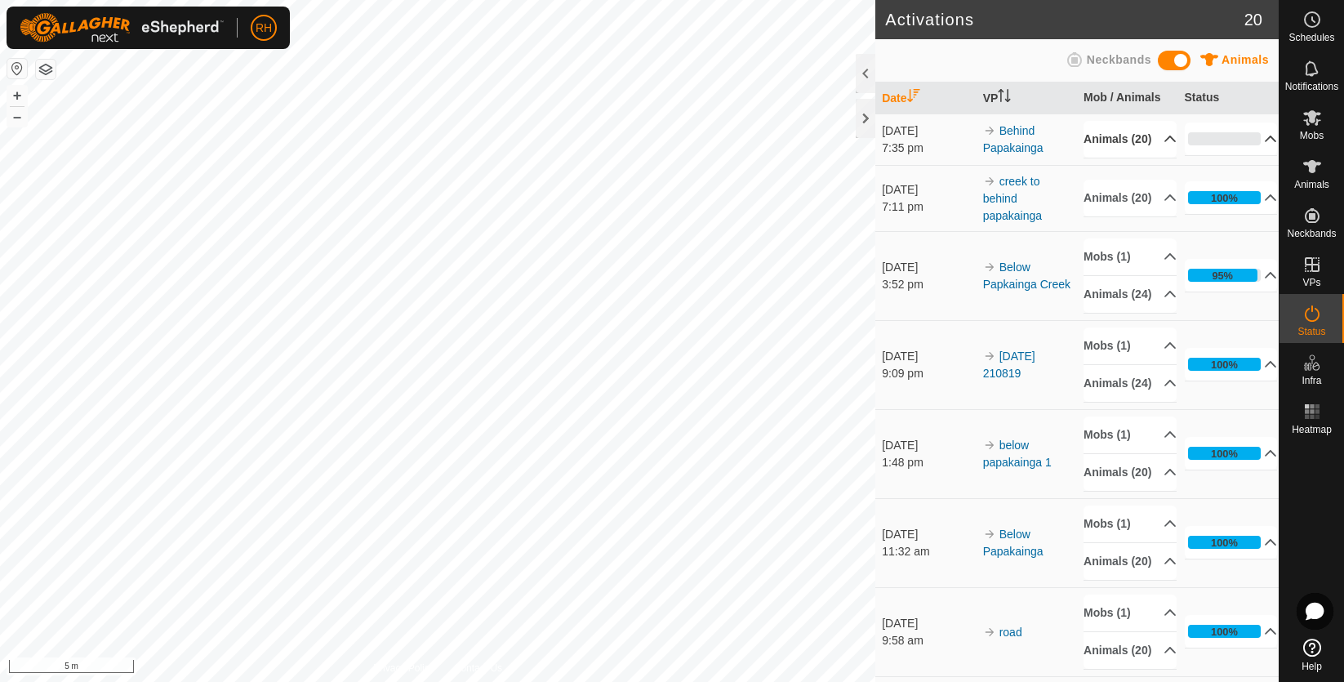
click at [1250, 146] on p-accordion-header "0%" at bounding box center [1230, 138] width 93 height 33
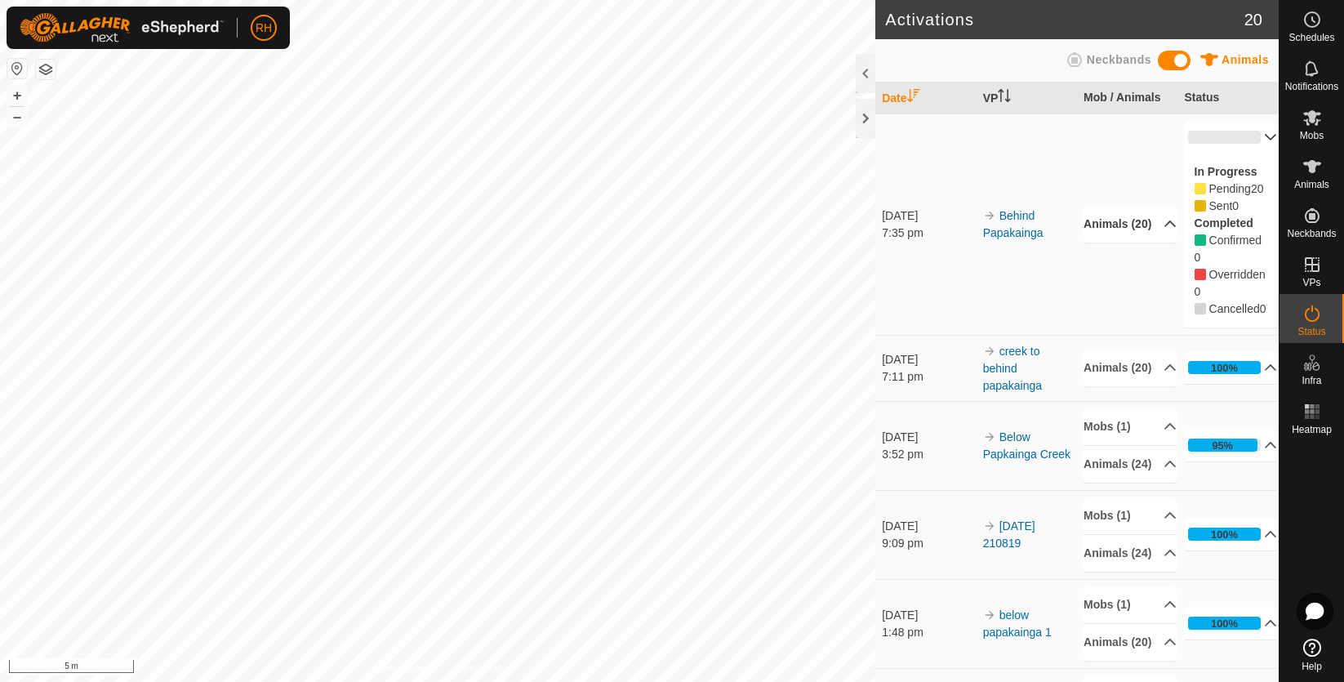
click at [1249, 134] on p-accordion-header "0%" at bounding box center [1230, 137] width 93 height 33
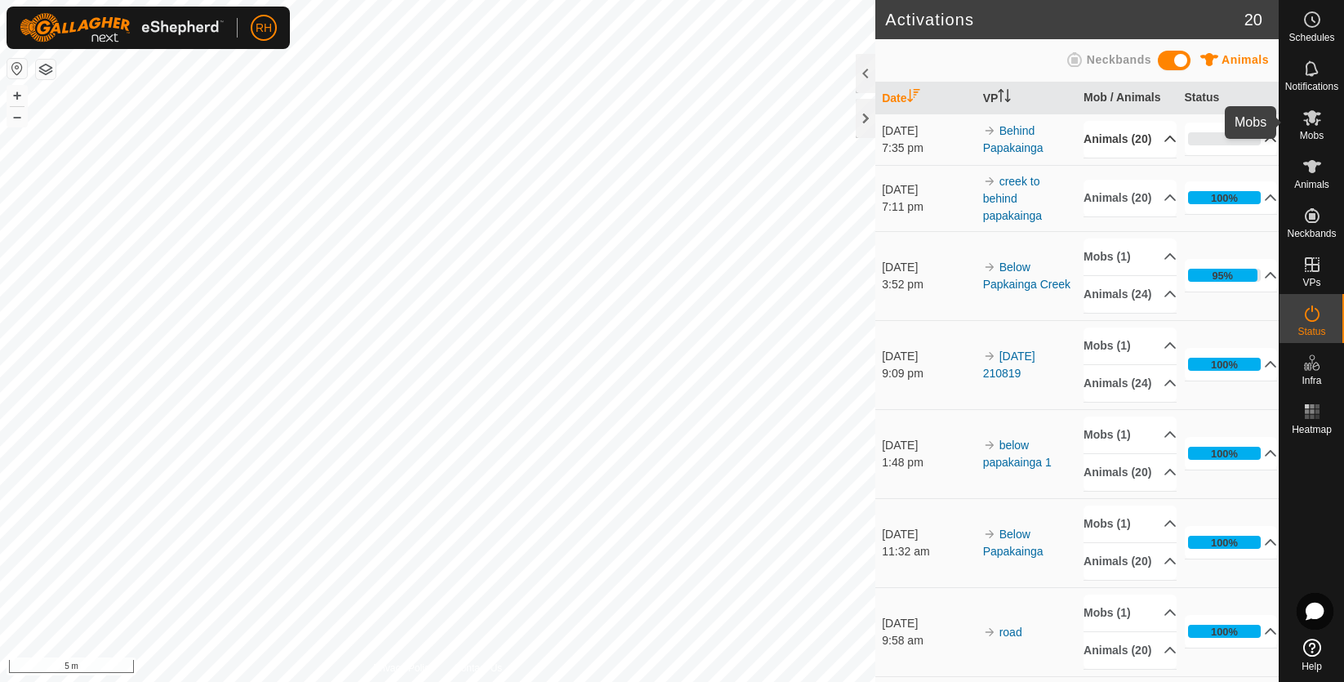
click at [1304, 125] on icon at bounding box center [1312, 118] width 20 height 20
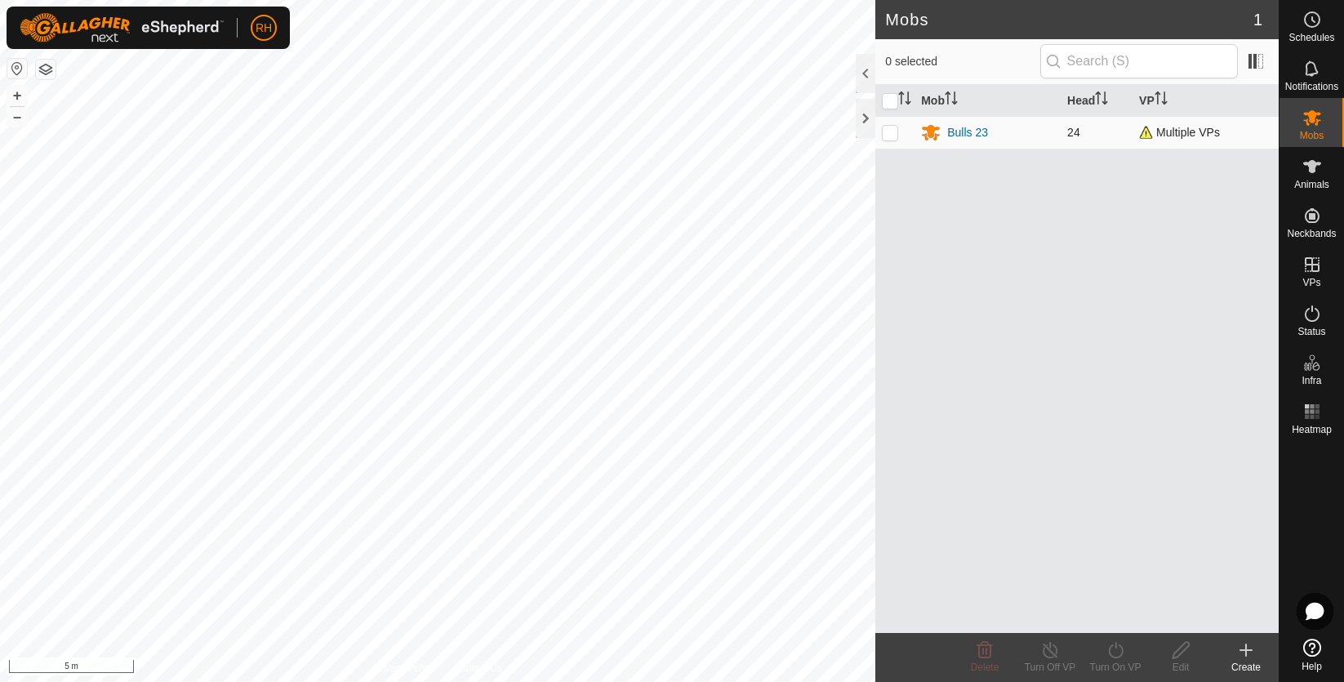
click at [885, 135] on p-checkbox at bounding box center [890, 132] width 16 height 13
checkbox input "true"
click at [1051, 655] on icon at bounding box center [1050, 650] width 20 height 20
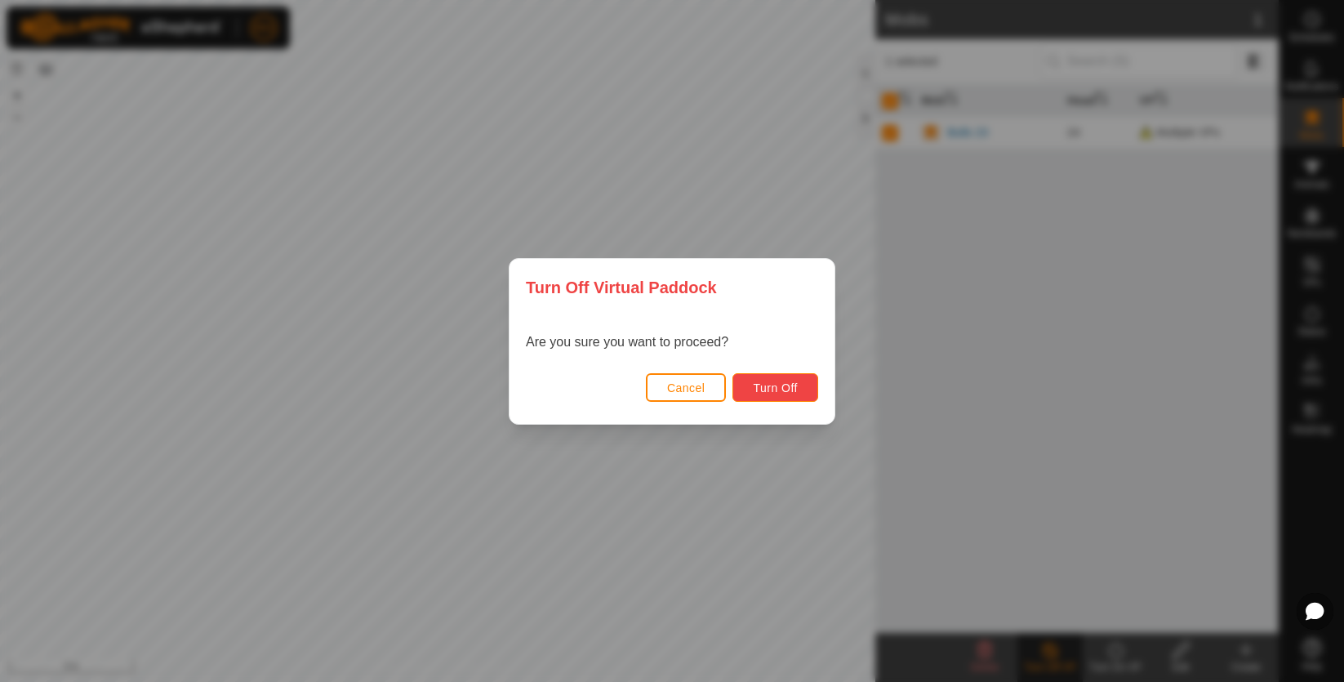
click at [770, 386] on span "Turn Off" at bounding box center [775, 387] width 45 height 13
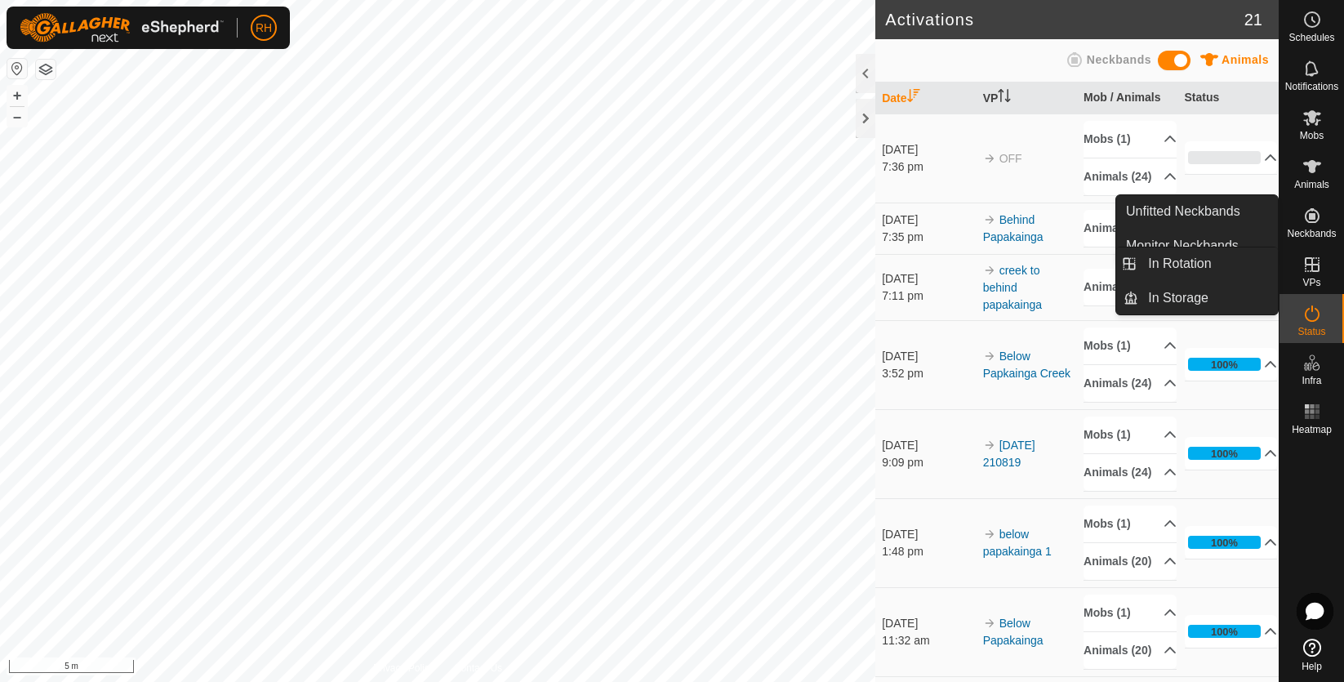
click at [1308, 269] on icon at bounding box center [1312, 265] width 20 height 20
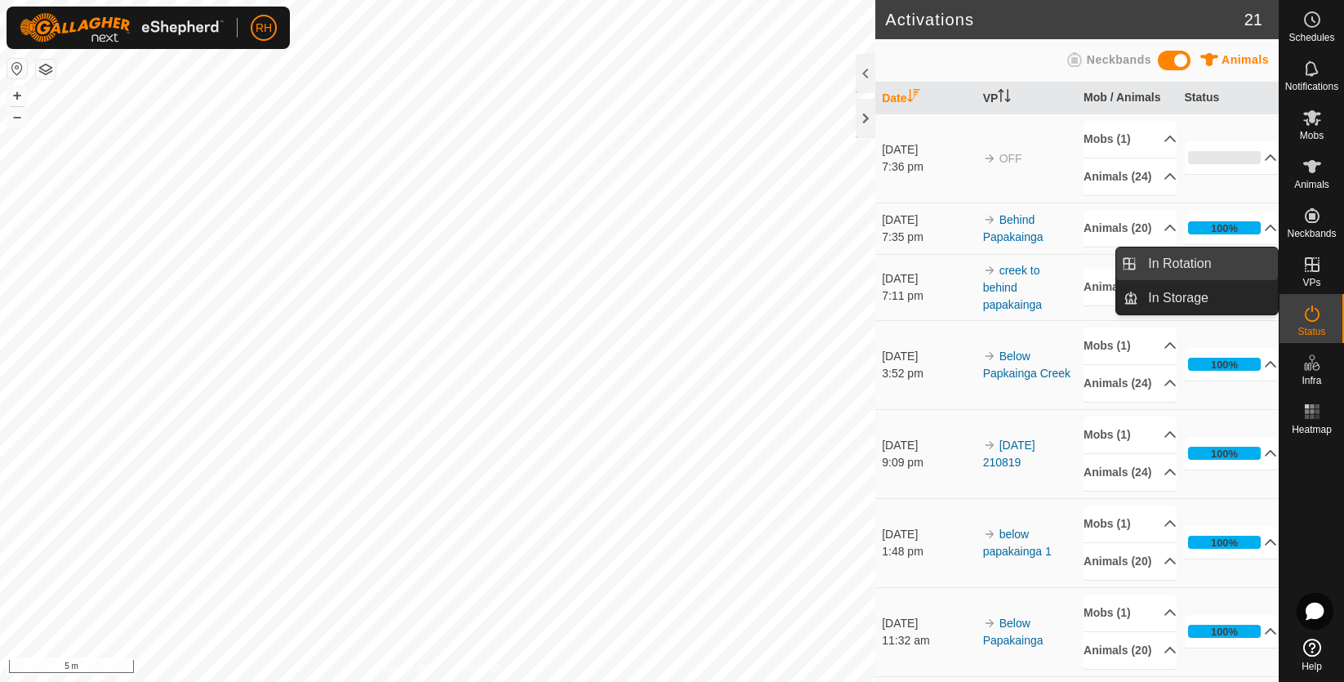
click at [1194, 264] on link "In Rotation" at bounding box center [1208, 263] width 140 height 33
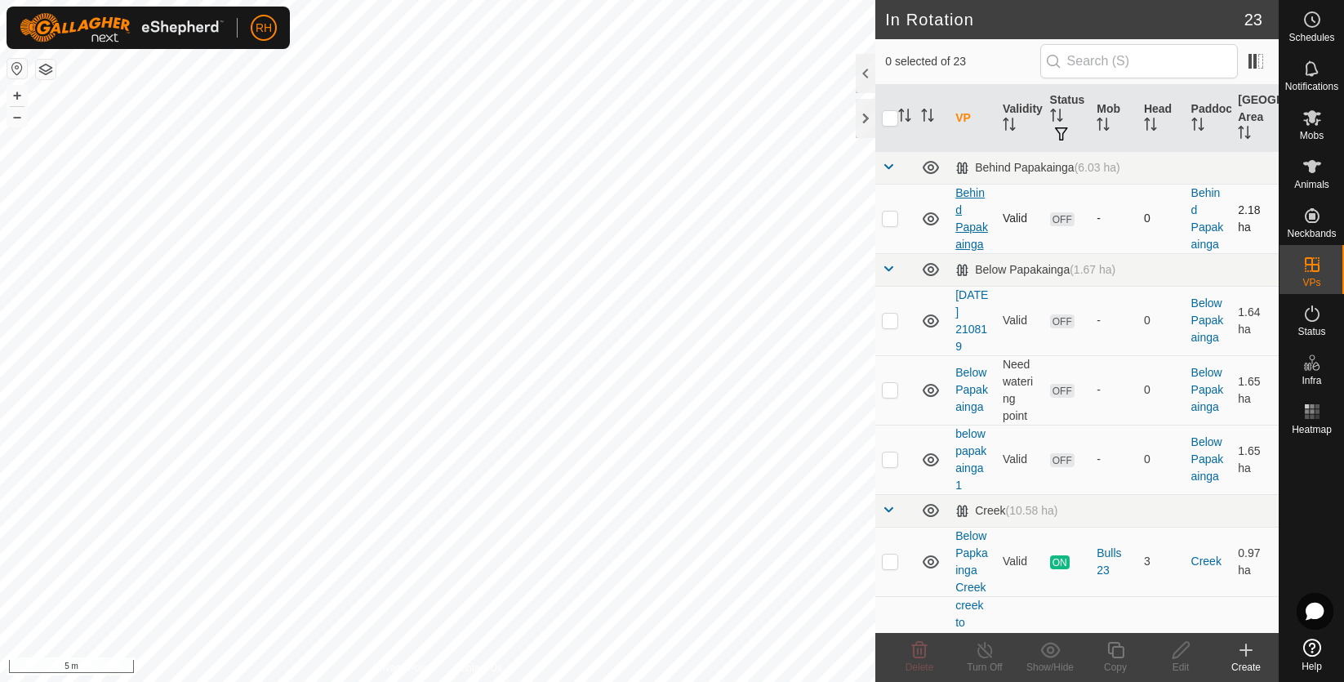
click at [964, 194] on link "Behind Papakainga" at bounding box center [971, 218] width 33 height 64
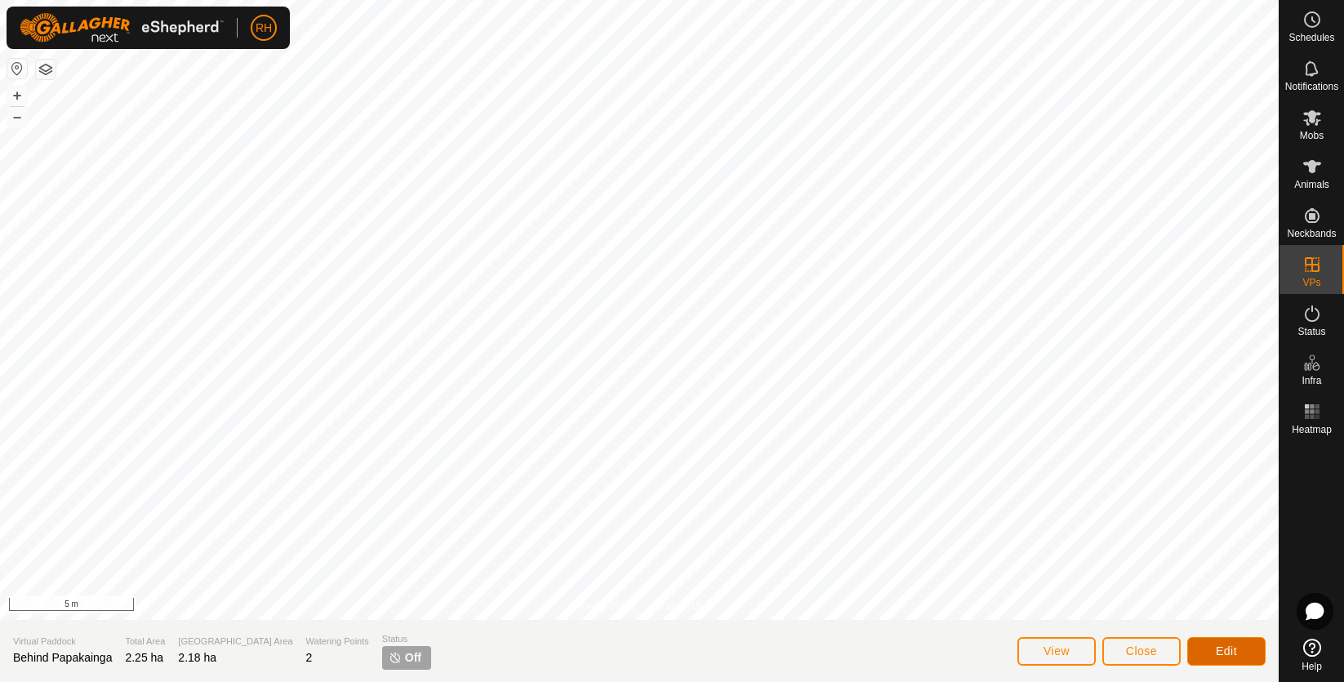
click at [1231, 660] on button "Edit" at bounding box center [1226, 651] width 78 height 29
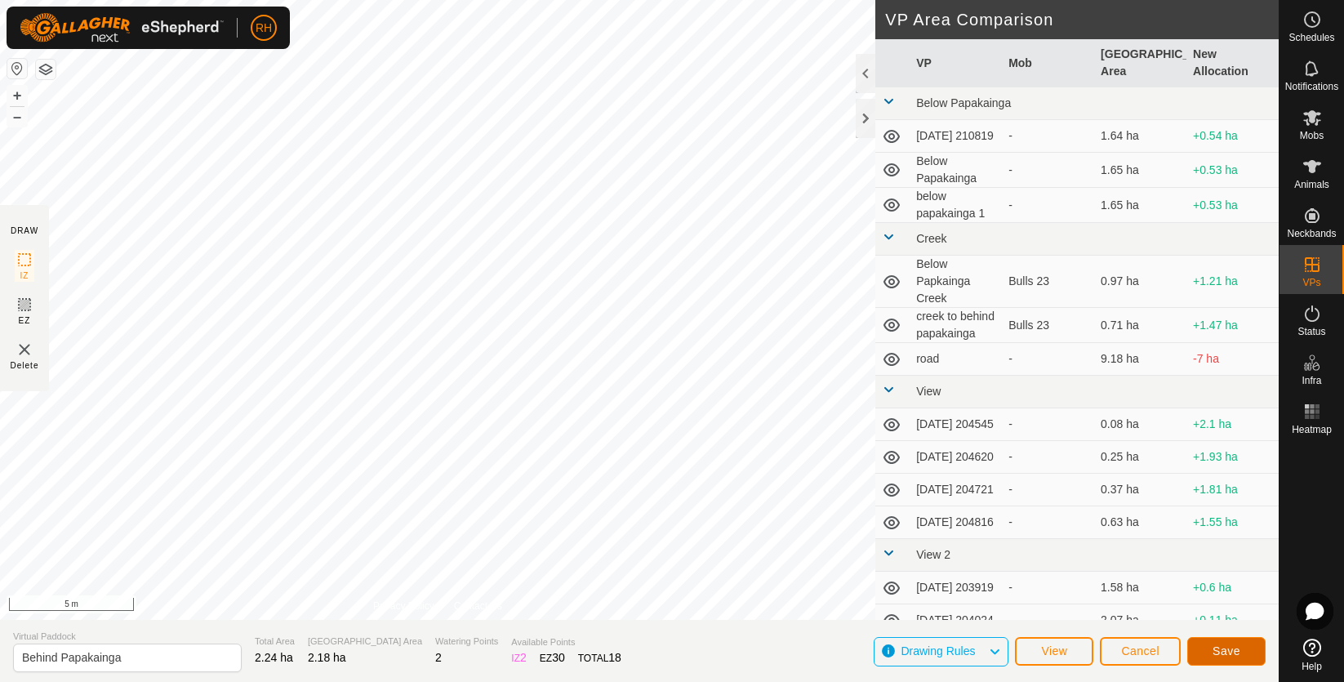
click at [1247, 654] on button "Save" at bounding box center [1226, 651] width 78 height 29
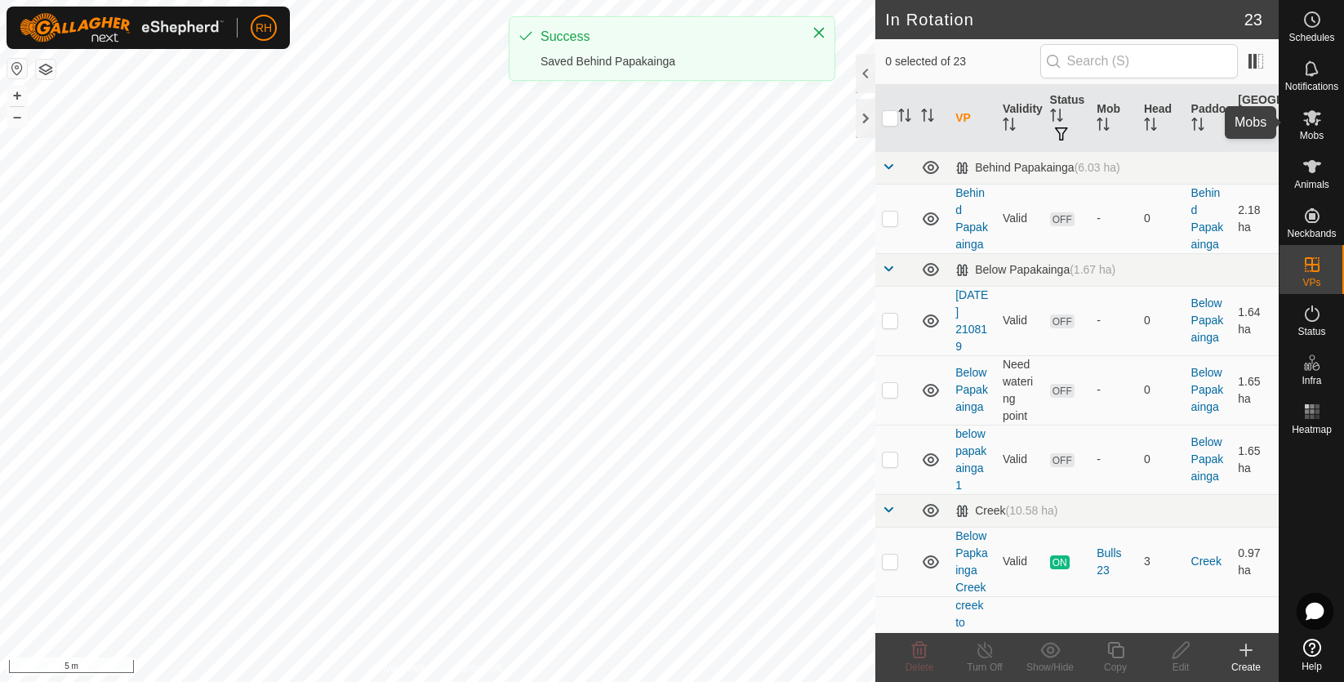
click at [1313, 131] on span "Mobs" at bounding box center [1311, 136] width 24 height 10
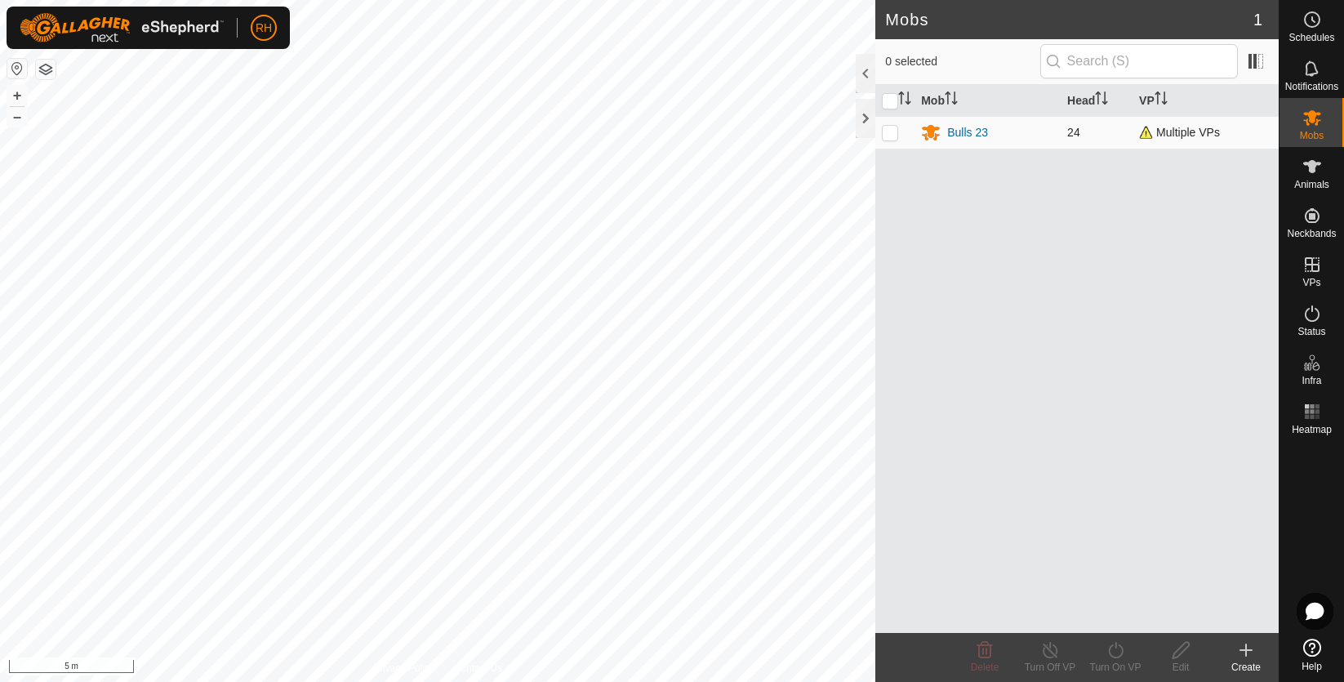
click at [892, 134] on p-checkbox at bounding box center [890, 132] width 16 height 13
checkbox input "true"
click at [1111, 660] on div "Turn On VP" at bounding box center [1114, 667] width 65 height 15
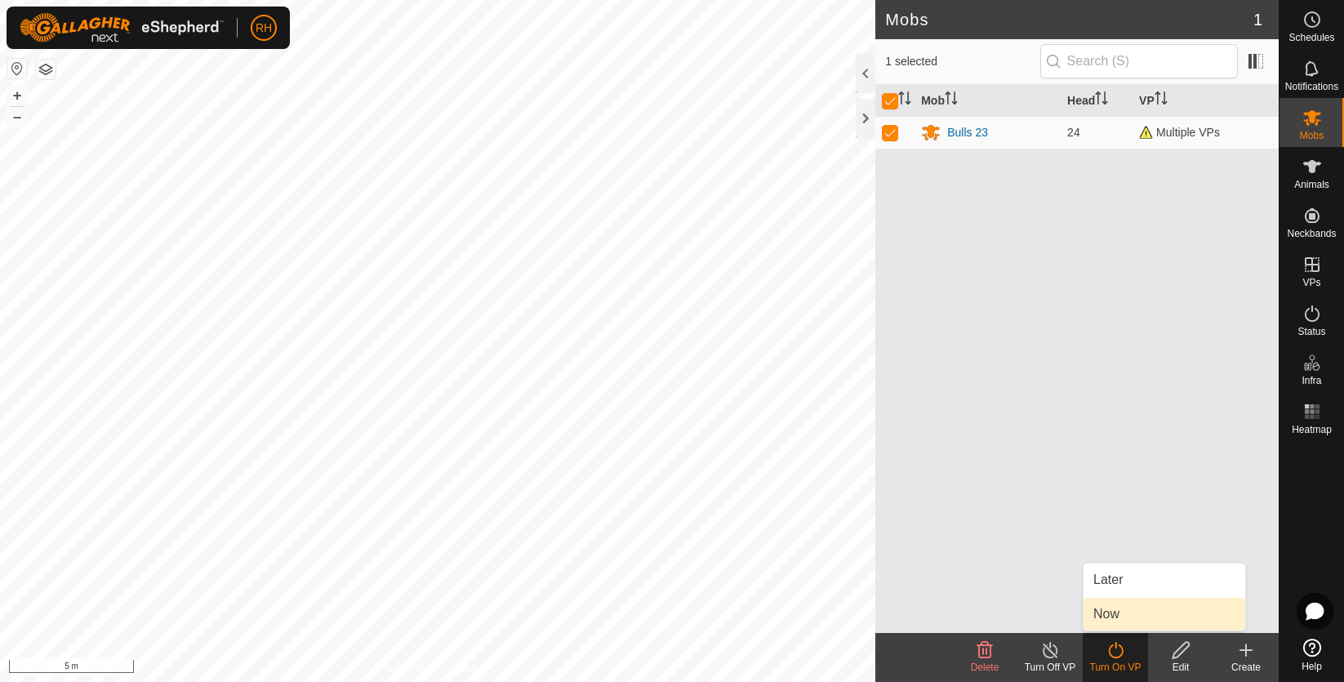
click at [1127, 616] on link "Now" at bounding box center [1164, 613] width 162 height 33
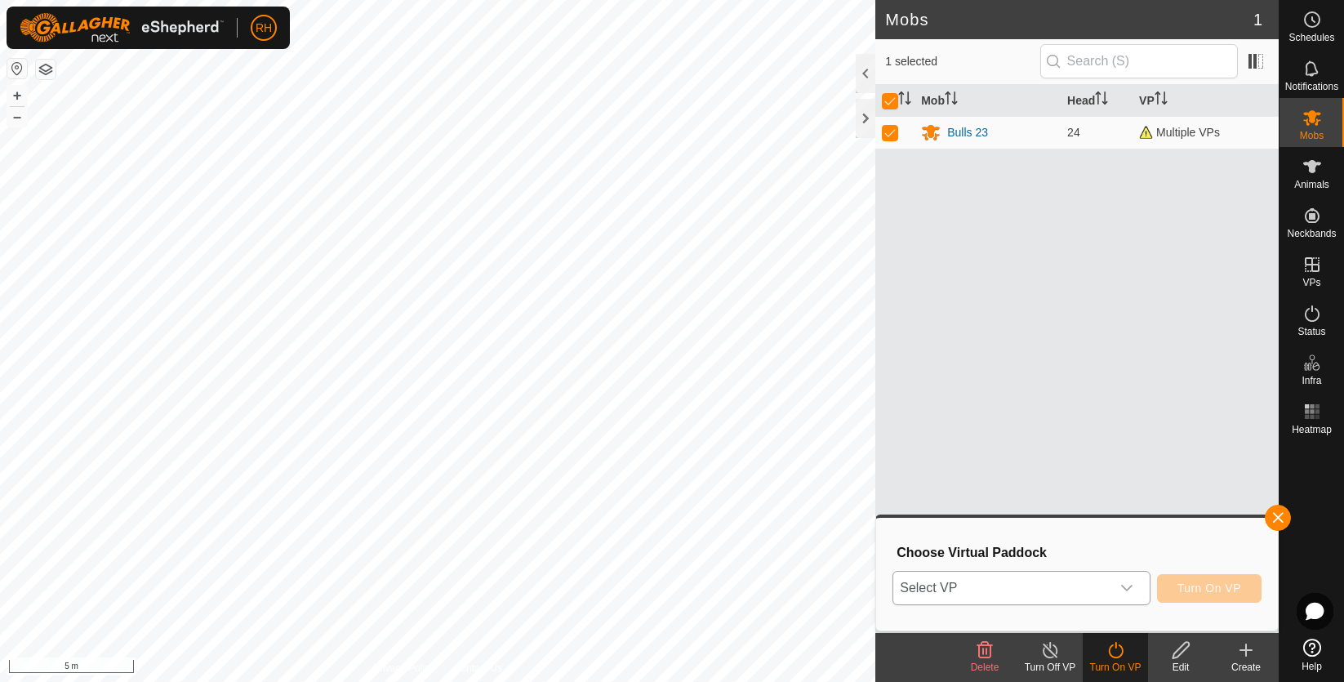
click at [1130, 586] on icon "dropdown trigger" at bounding box center [1126, 587] width 11 height 7
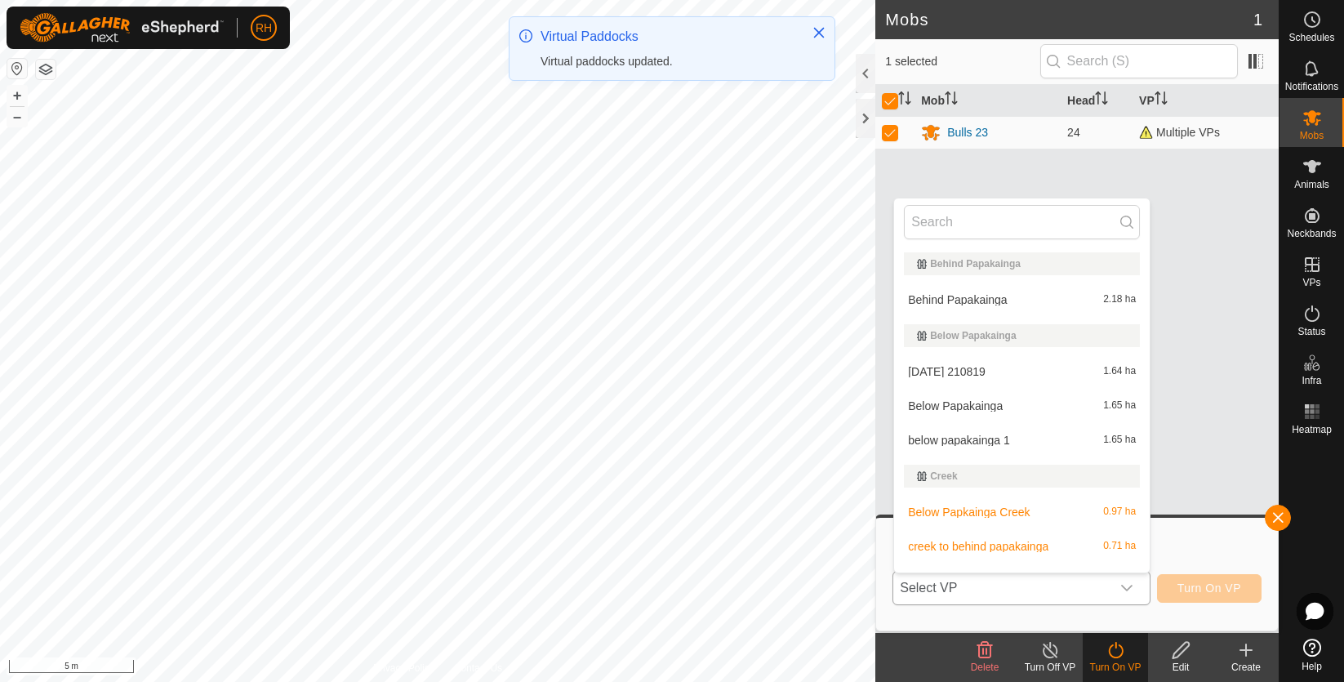
click at [984, 300] on li "Behind Papakainga 2.18 ha" at bounding box center [1021, 299] width 255 height 33
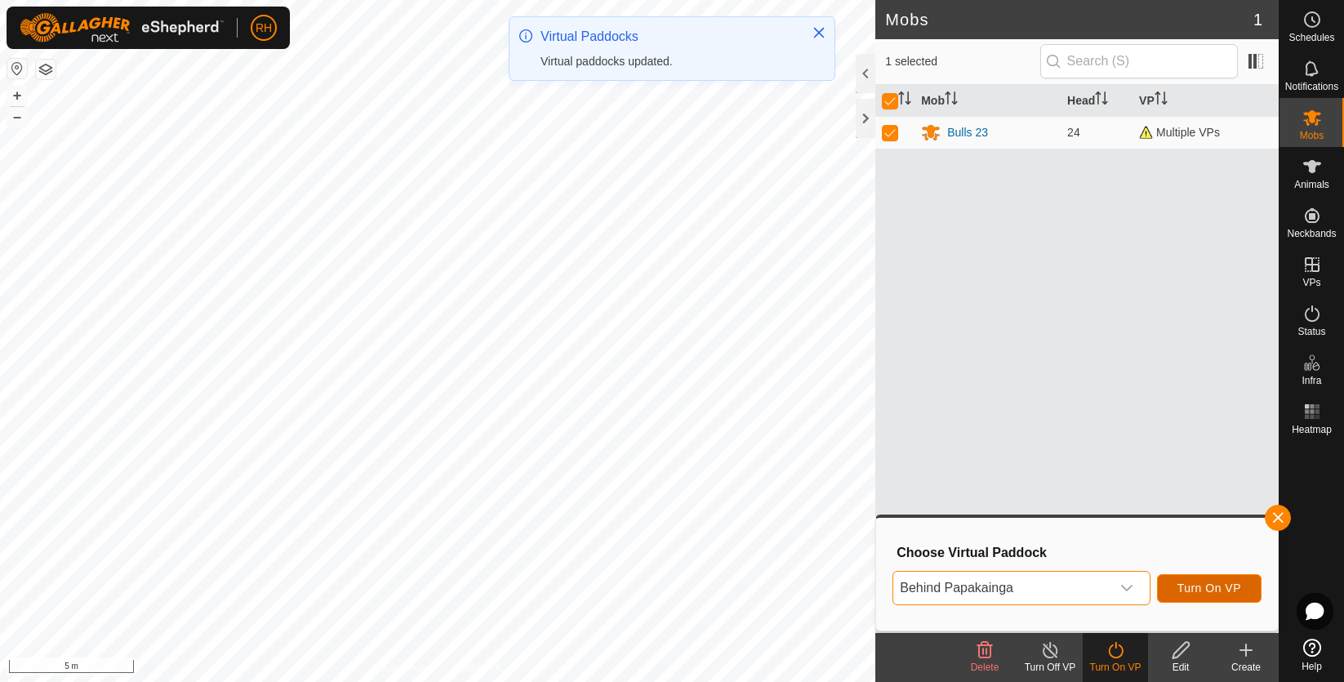
click at [1196, 592] on span "Turn On VP" at bounding box center [1209, 587] width 64 height 13
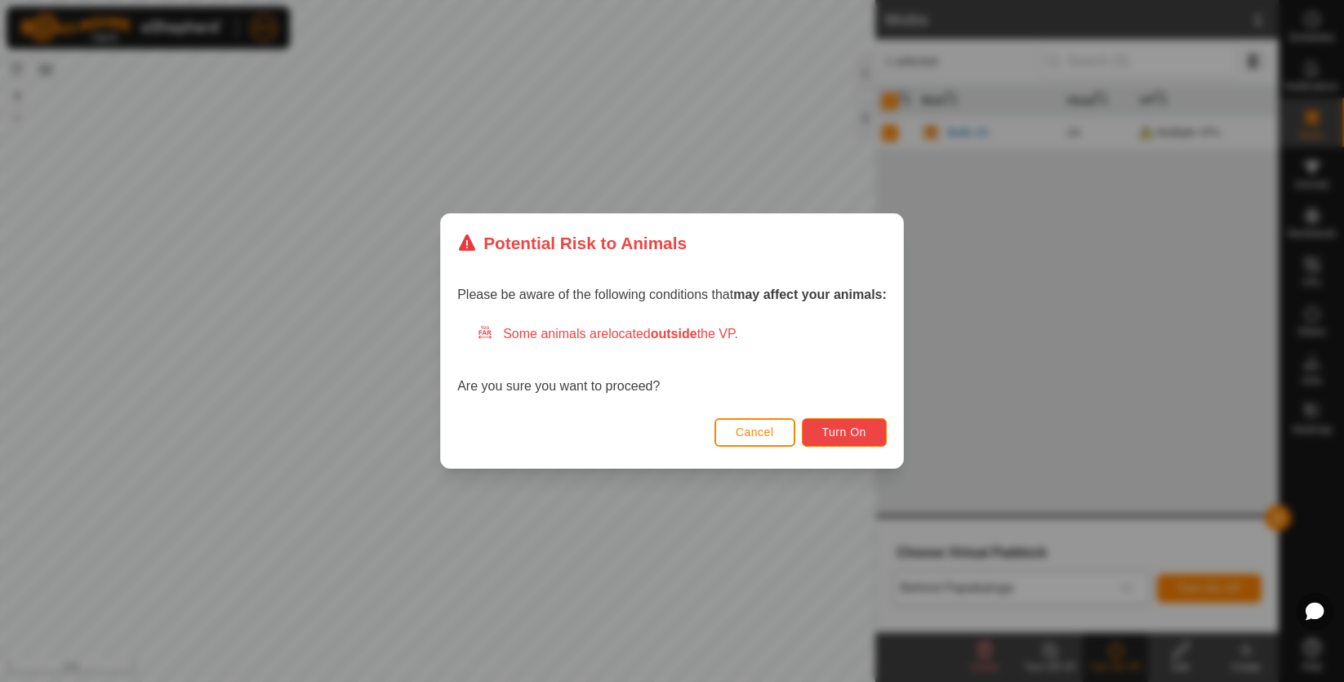
click at [837, 430] on span "Turn On" at bounding box center [844, 431] width 44 height 13
